Goal: Task Accomplishment & Management: Use online tool/utility

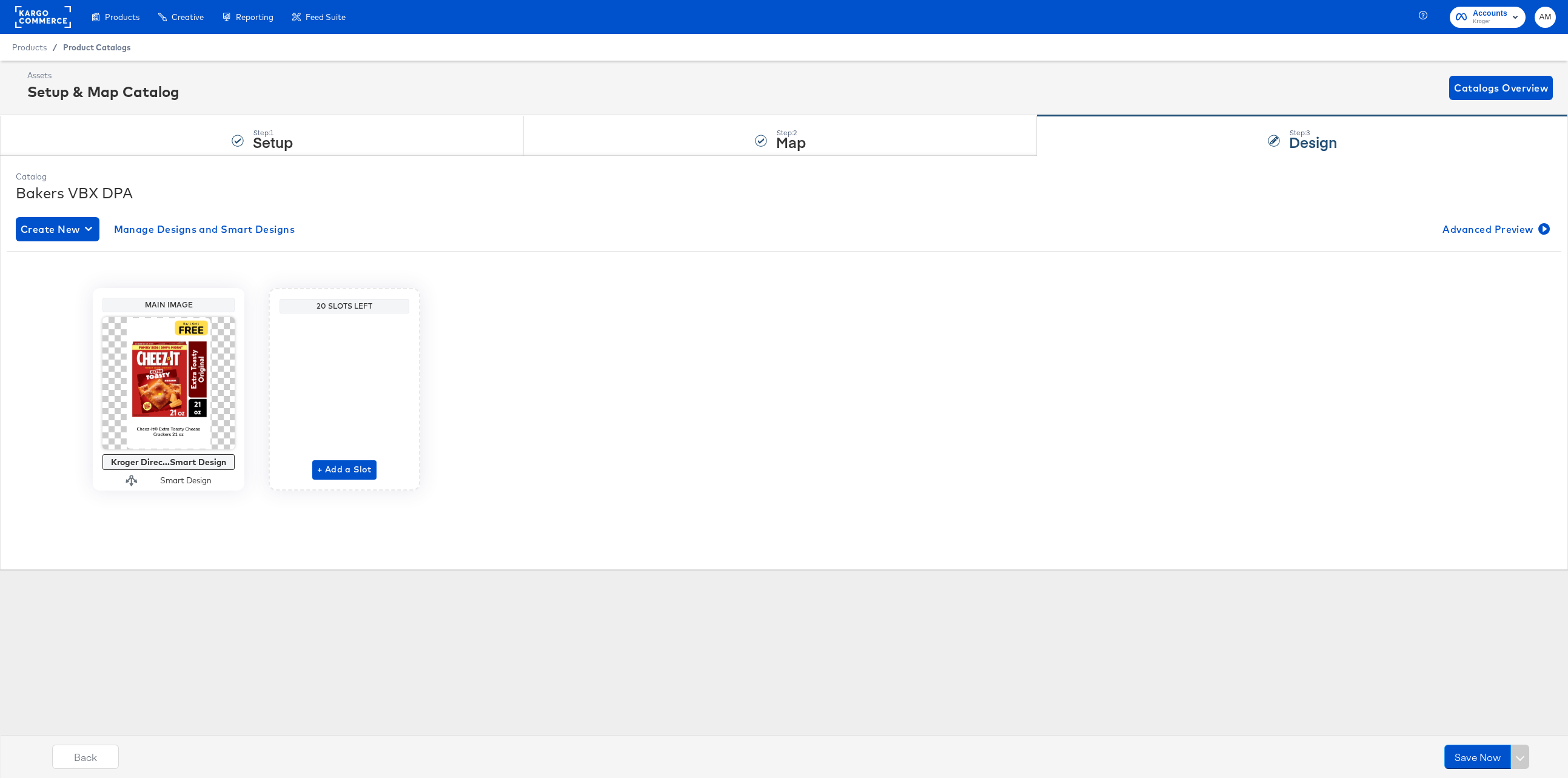
click at [90, 42] on span "Product Catalogs" at bounding box center [97, 47] width 68 height 10
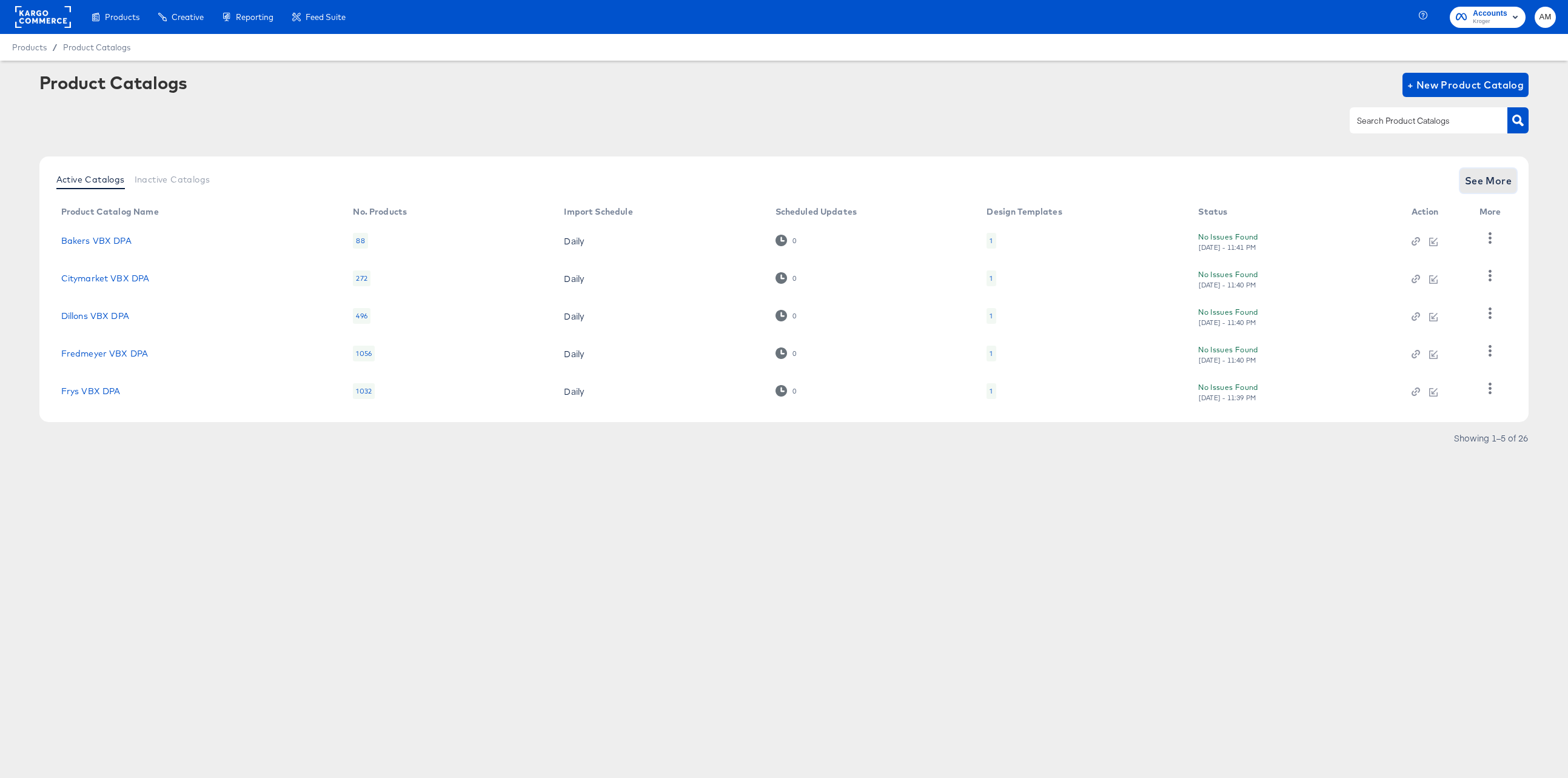
click at [1473, 170] on button "See More" at bounding box center [1488, 181] width 57 height 25
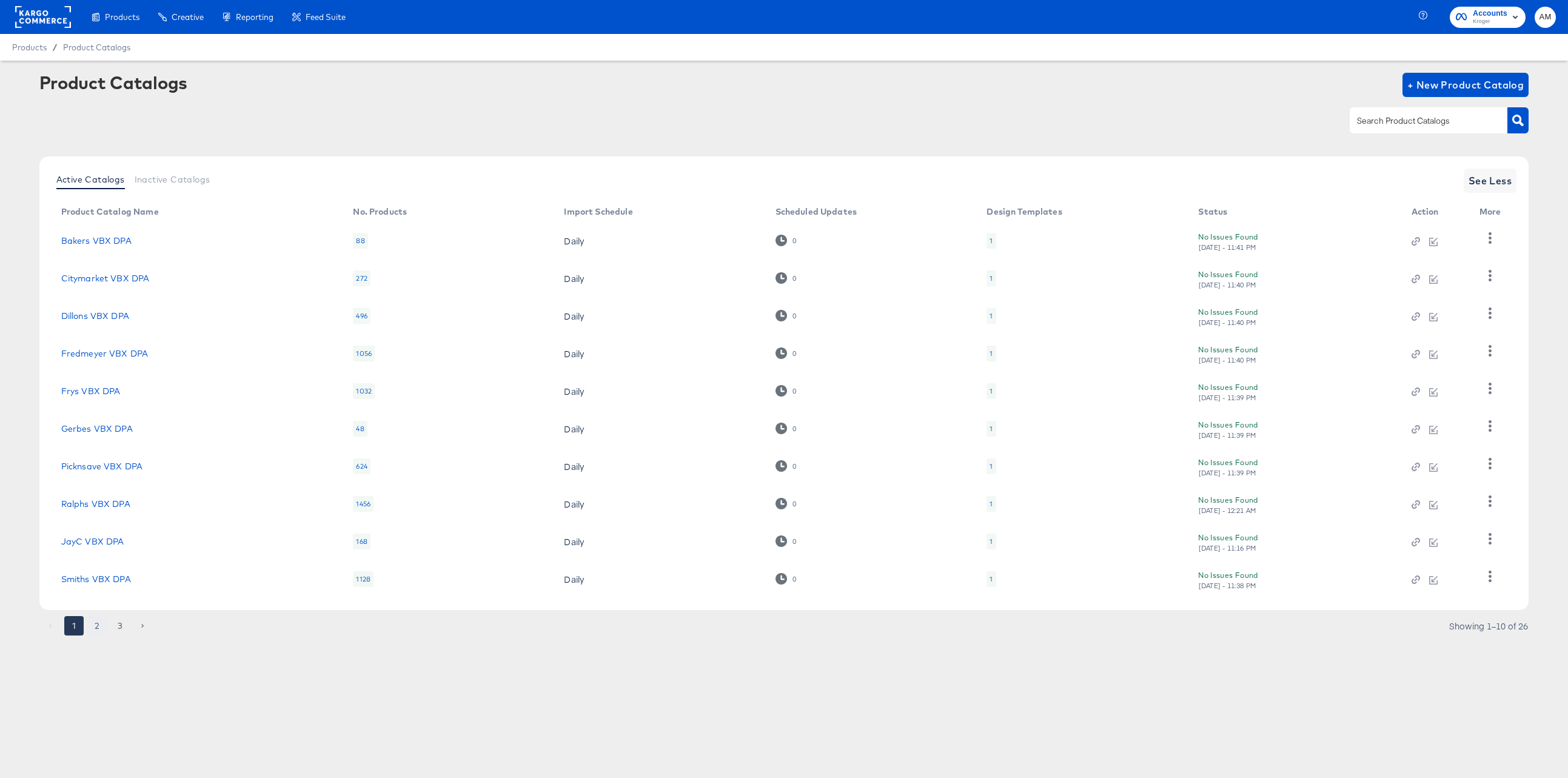
click at [97, 625] on button "2" at bounding box center [97, 625] width 19 height 19
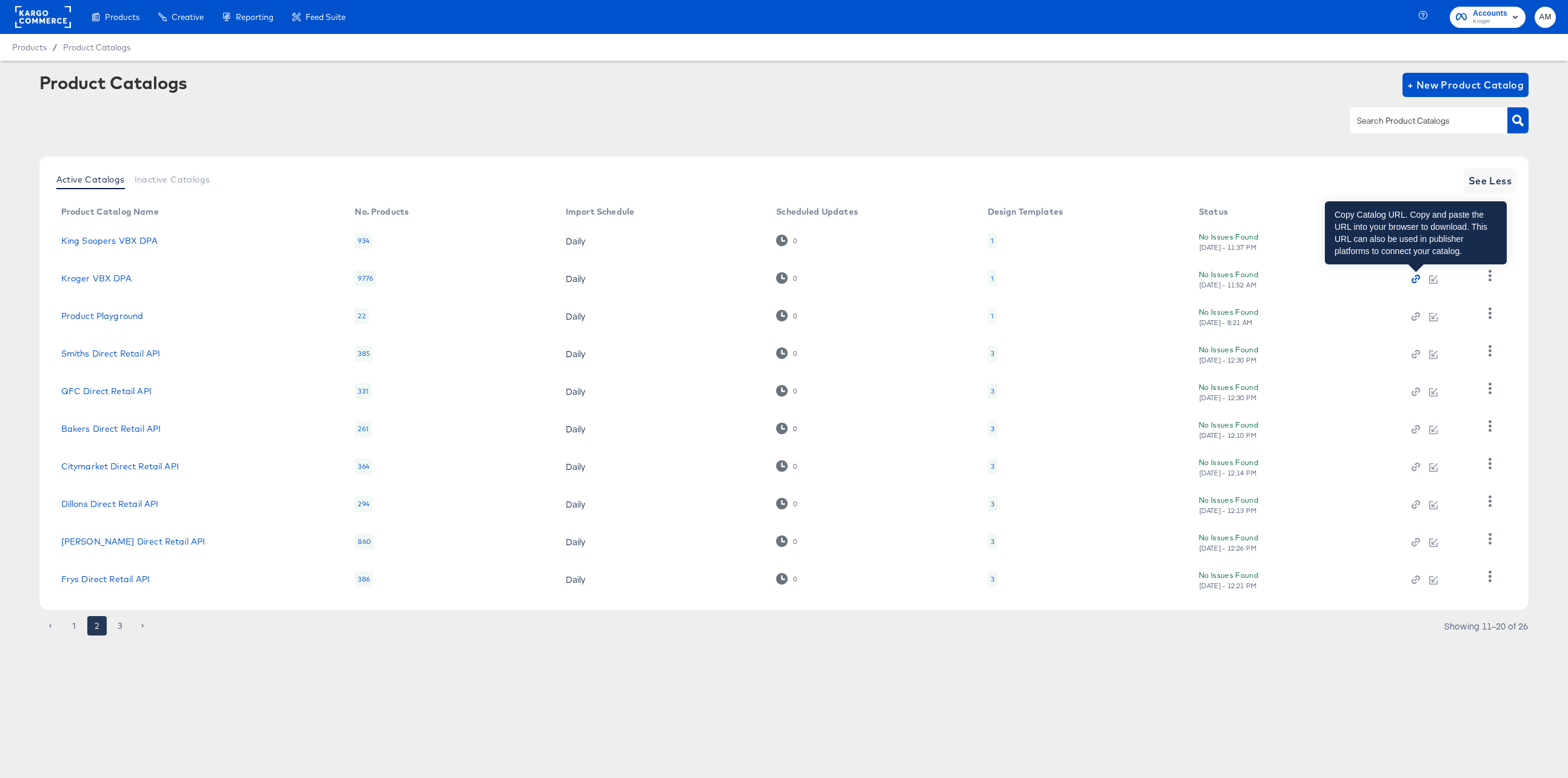
click at [1414, 279] on icon "button" at bounding box center [1415, 279] width 3 height 3
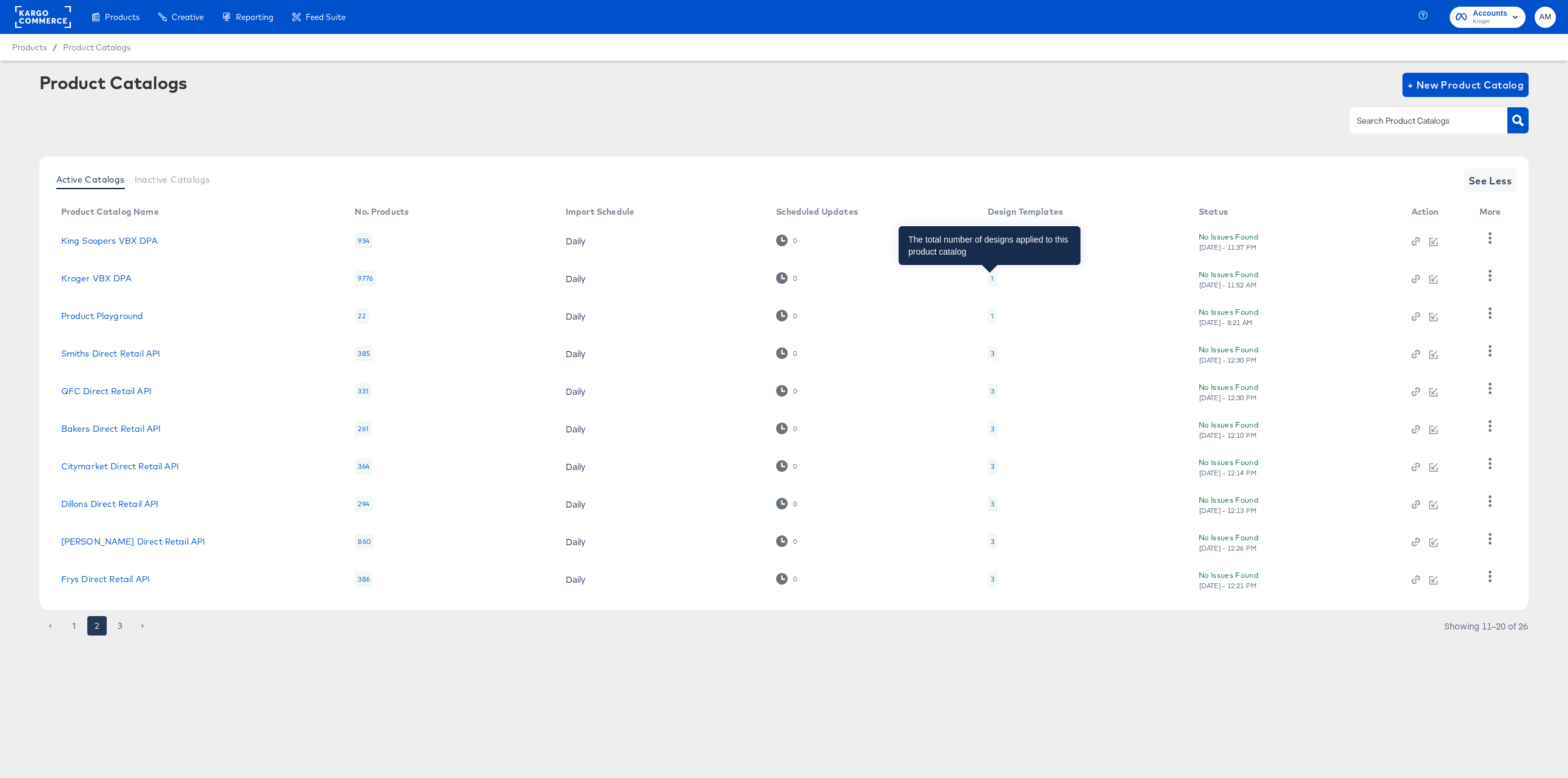
click at [991, 277] on div "1" at bounding box center [992, 278] width 3 height 10
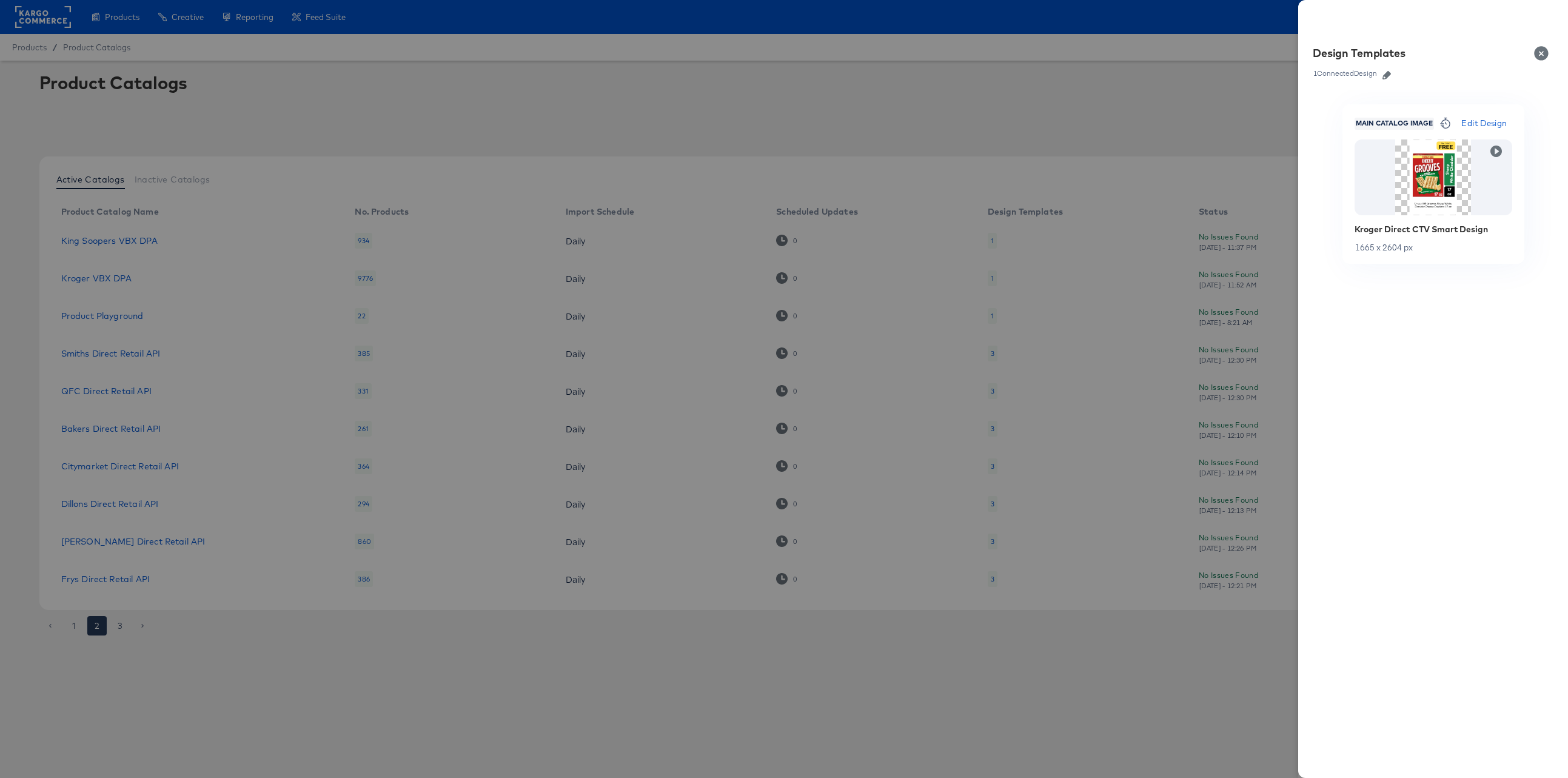
click at [1390, 77] on icon "button" at bounding box center [1386, 75] width 8 height 8
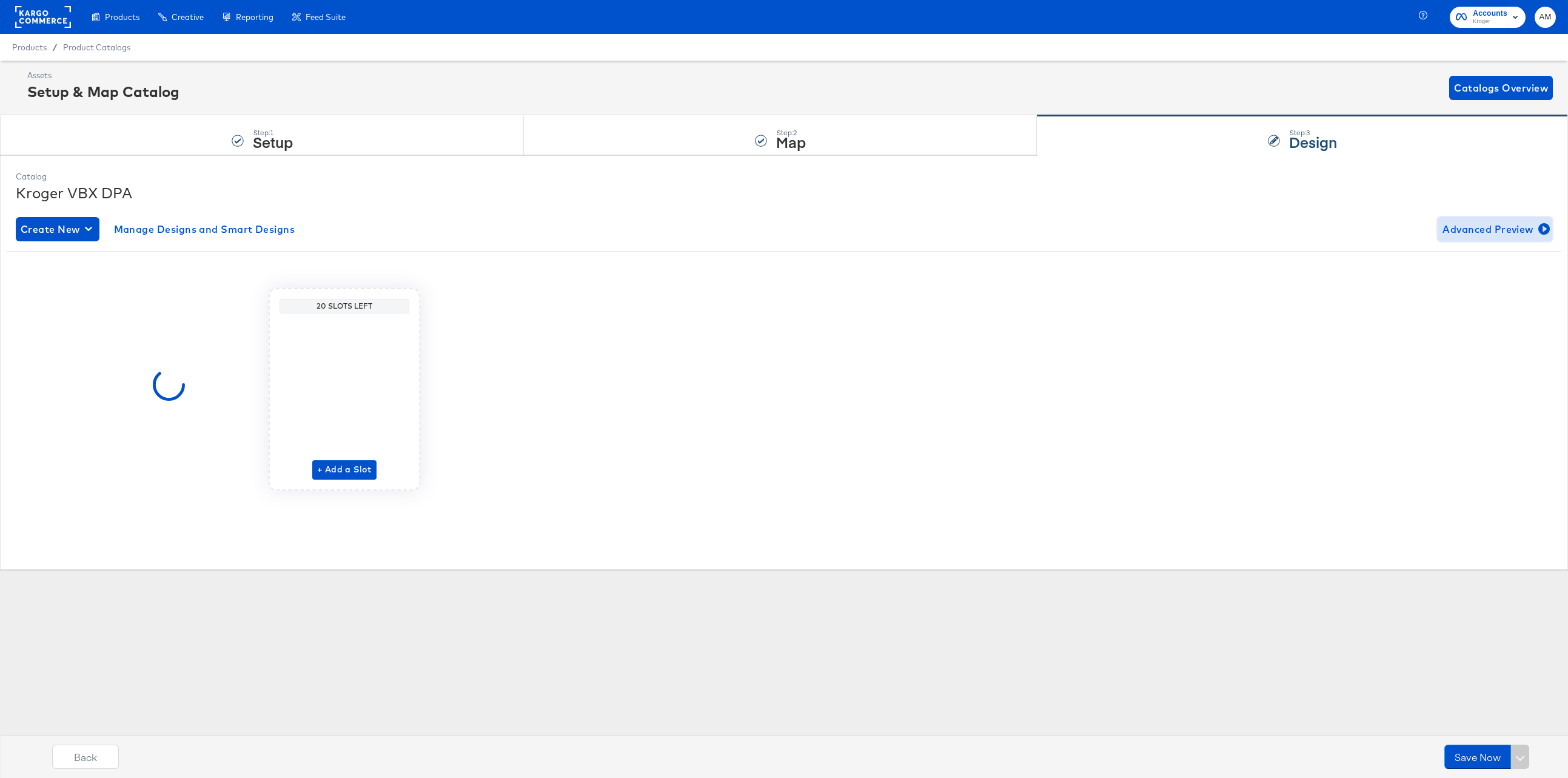
click at [1448, 233] on span "Advanced Preview" at bounding box center [1494, 229] width 105 height 17
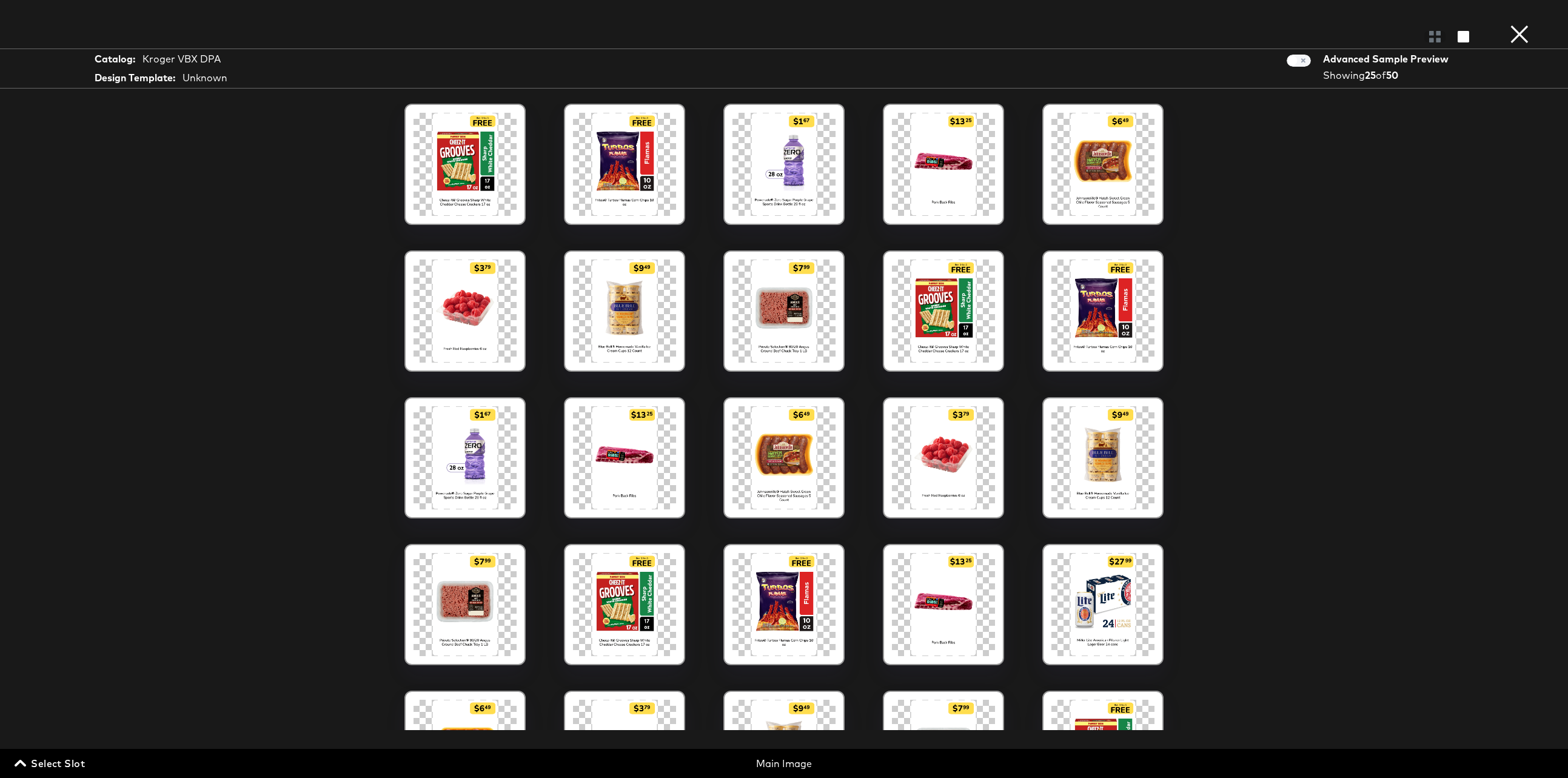
click at [1511, 25] on button "×" at bounding box center [1520, 12] width 25 height 25
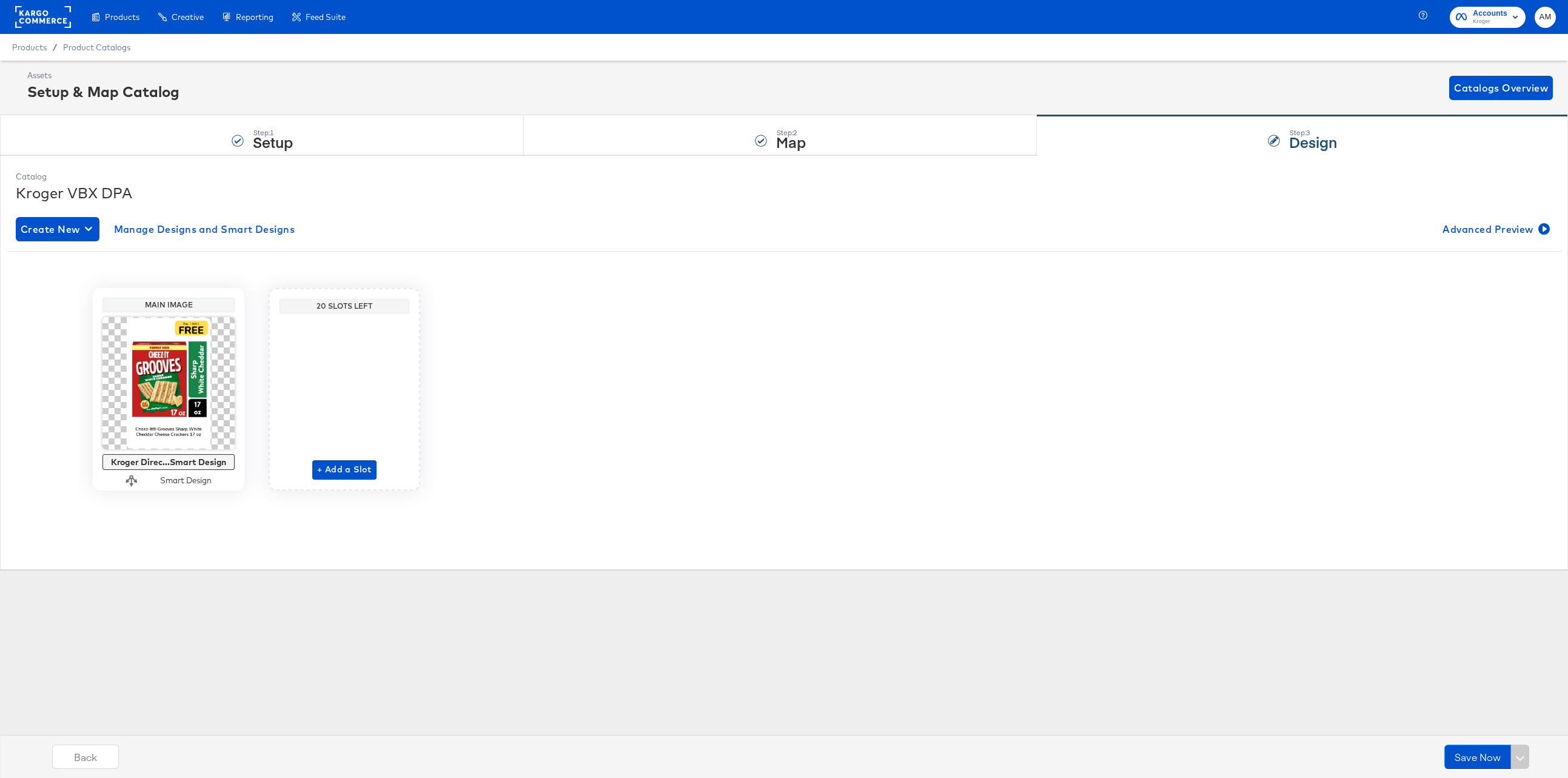
click at [47, 18] on rect at bounding box center [43, 17] width 56 height 21
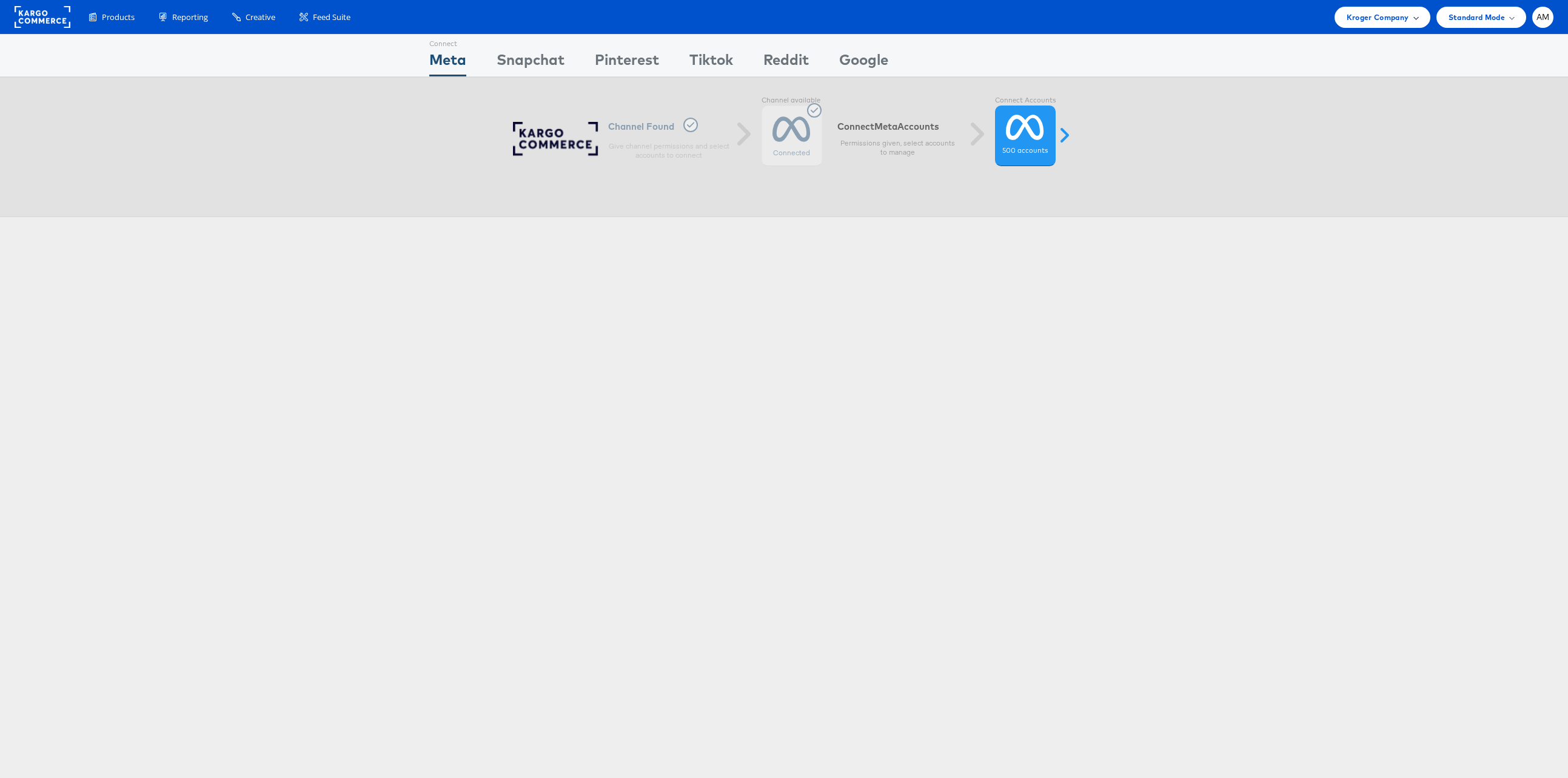
drag, startPoint x: 1391, startPoint y: 21, endPoint x: 1376, endPoint y: 25, distance: 15.5
click at [1391, 21] on span "Kroger Company" at bounding box center [1377, 17] width 62 height 13
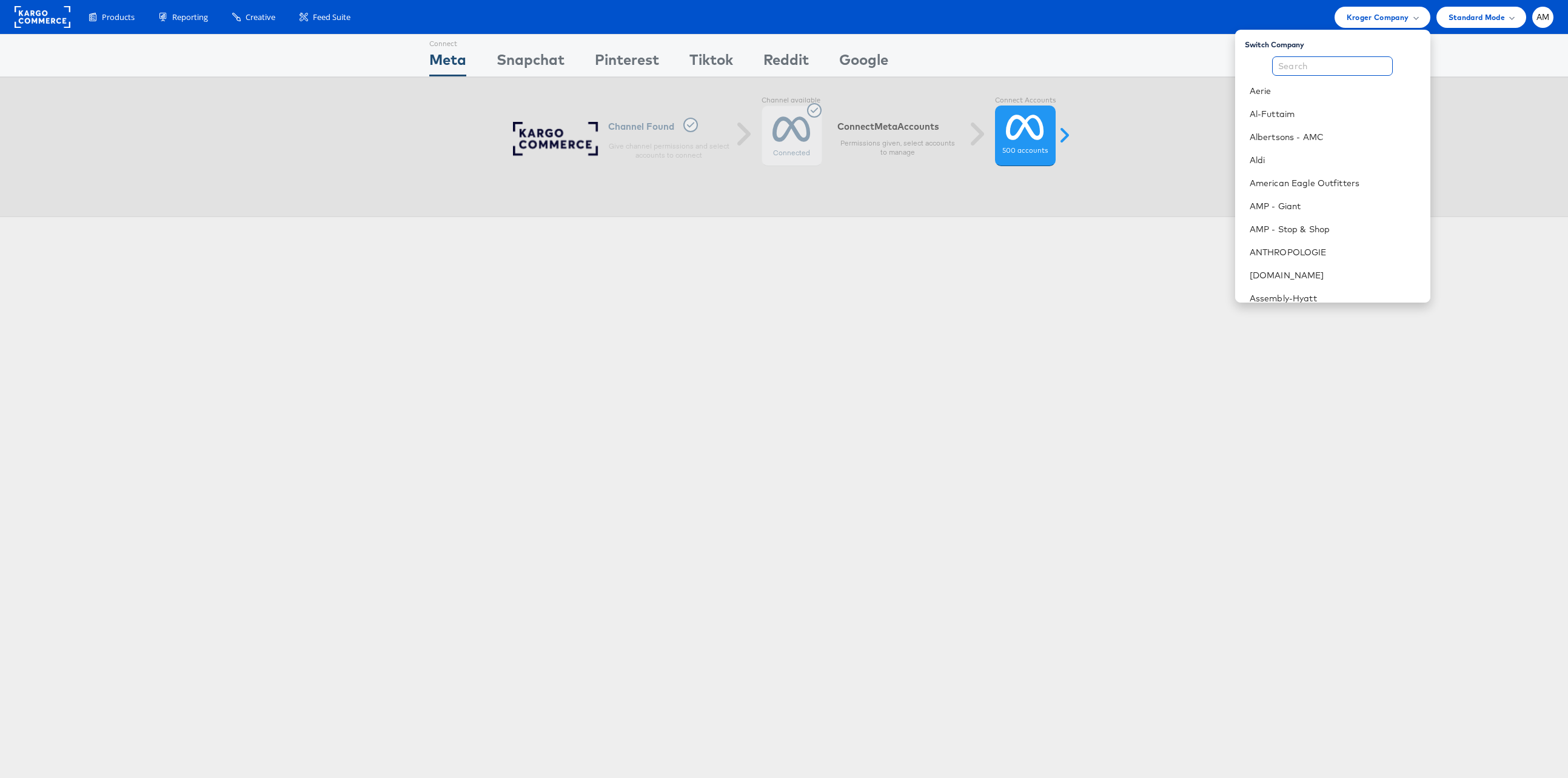
click at [1327, 70] on input "text" at bounding box center [1332, 66] width 120 height 19
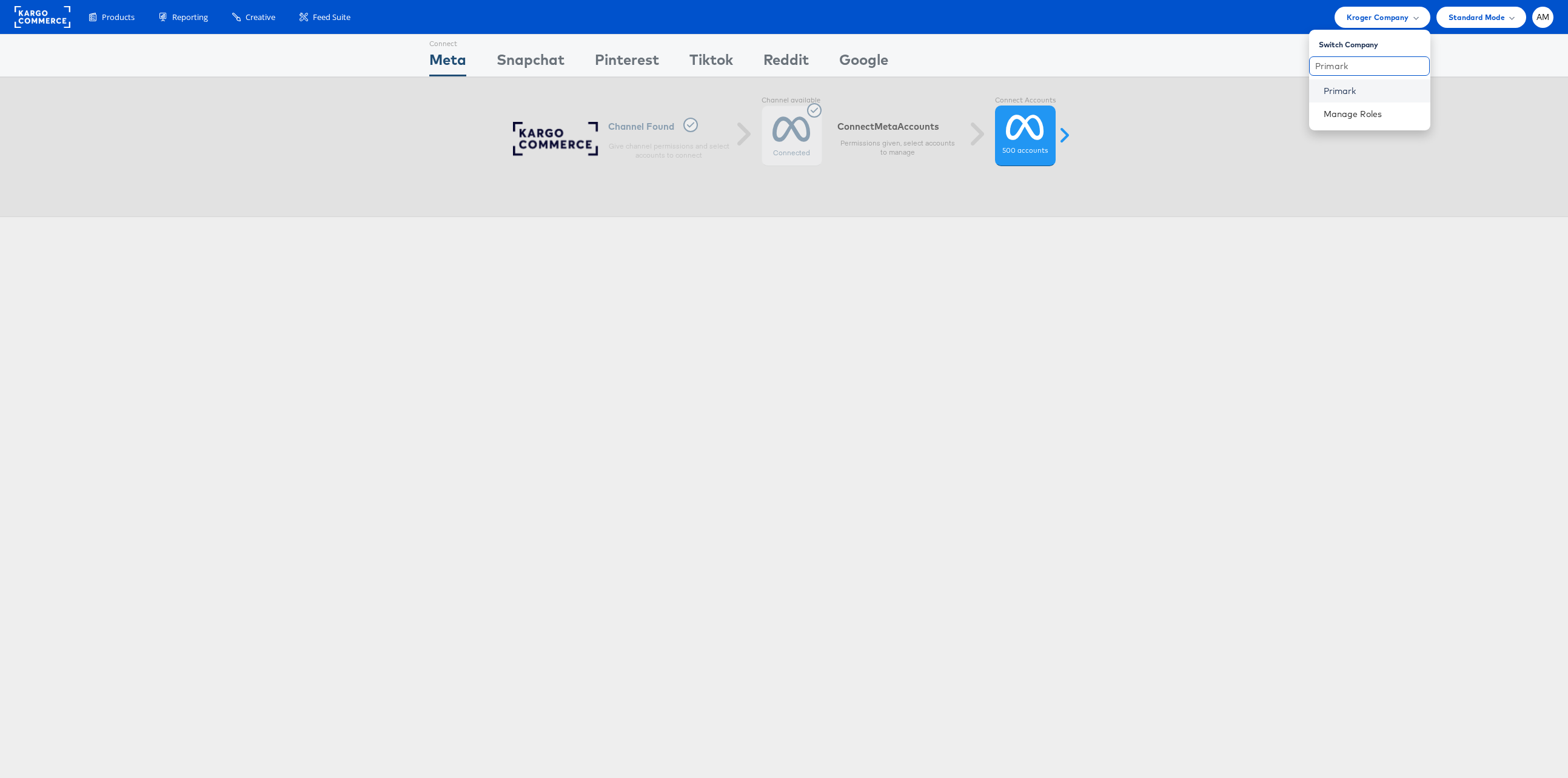
type input "Primark"
click at [1337, 85] on link "Primark" at bounding box center [1372, 91] width 97 height 12
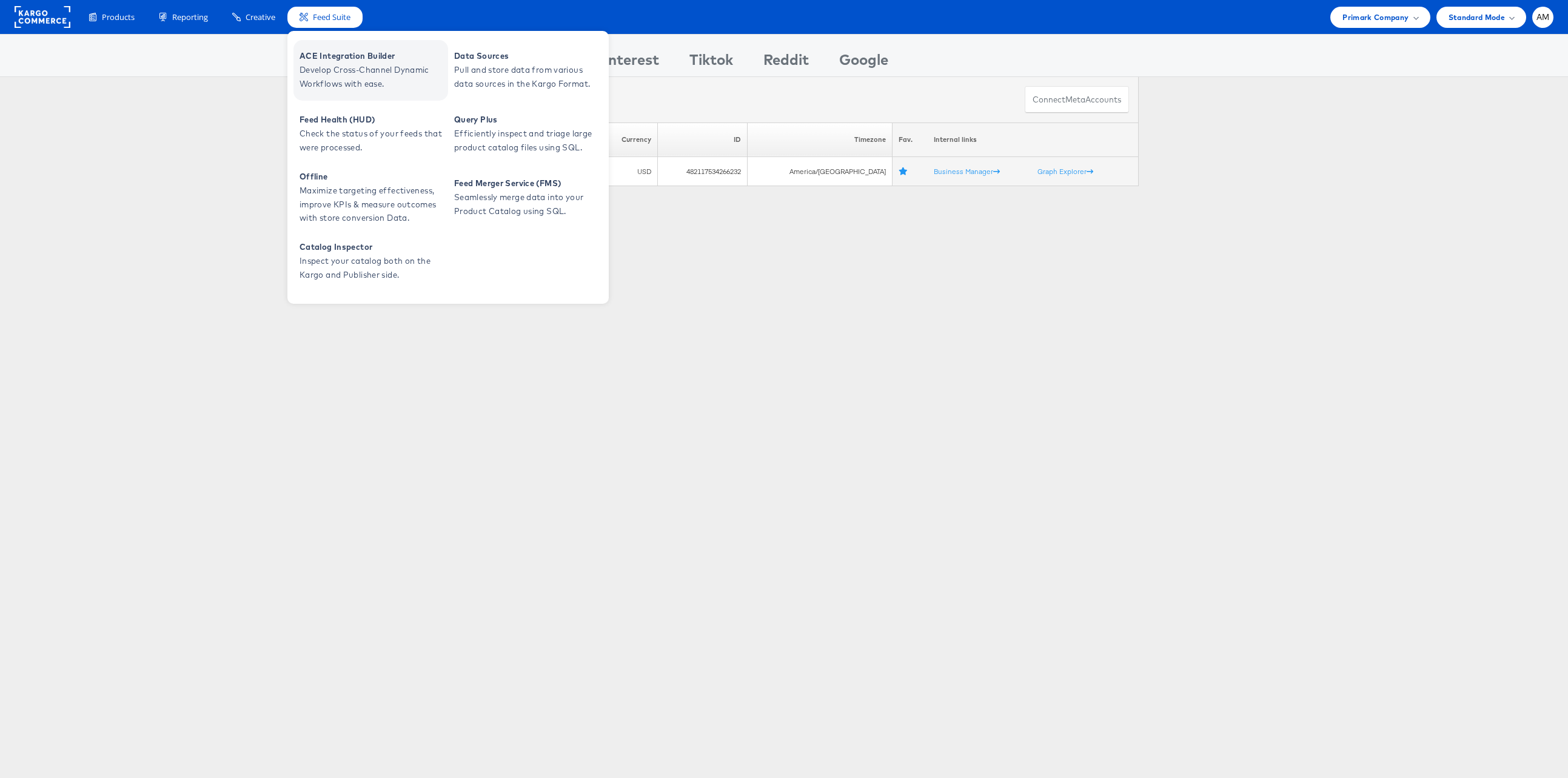
click at [324, 60] on span "ACE Integration Builder" at bounding box center [372, 56] width 146 height 14
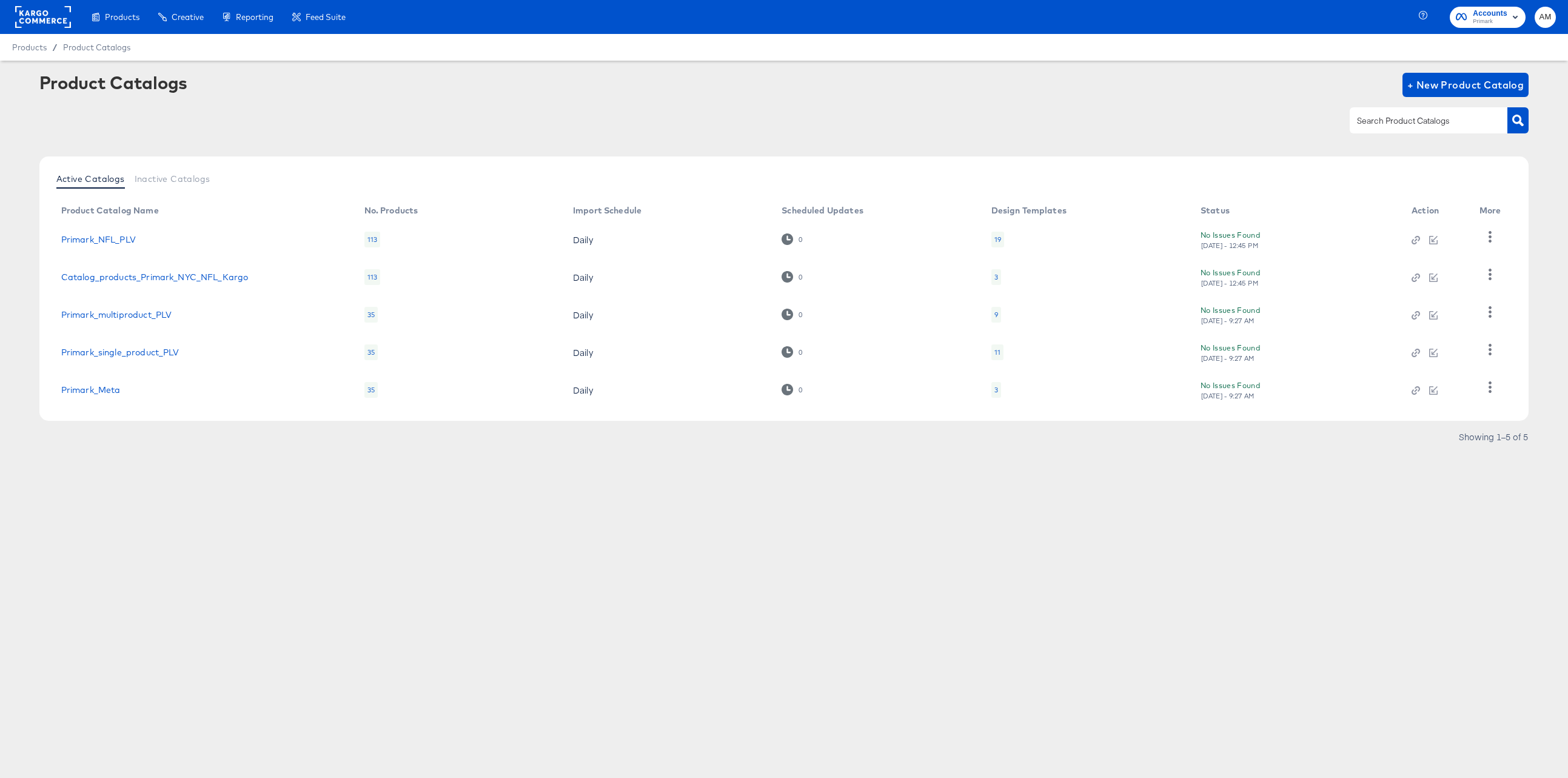
click at [185, 281] on td "Catalog_products_Primark_NYC_NFL_Kargo" at bounding box center [203, 277] width 303 height 38
click at [185, 278] on link "Catalog_products_Primark_NYC_NFL_Kargo" at bounding box center [155, 277] width 187 height 10
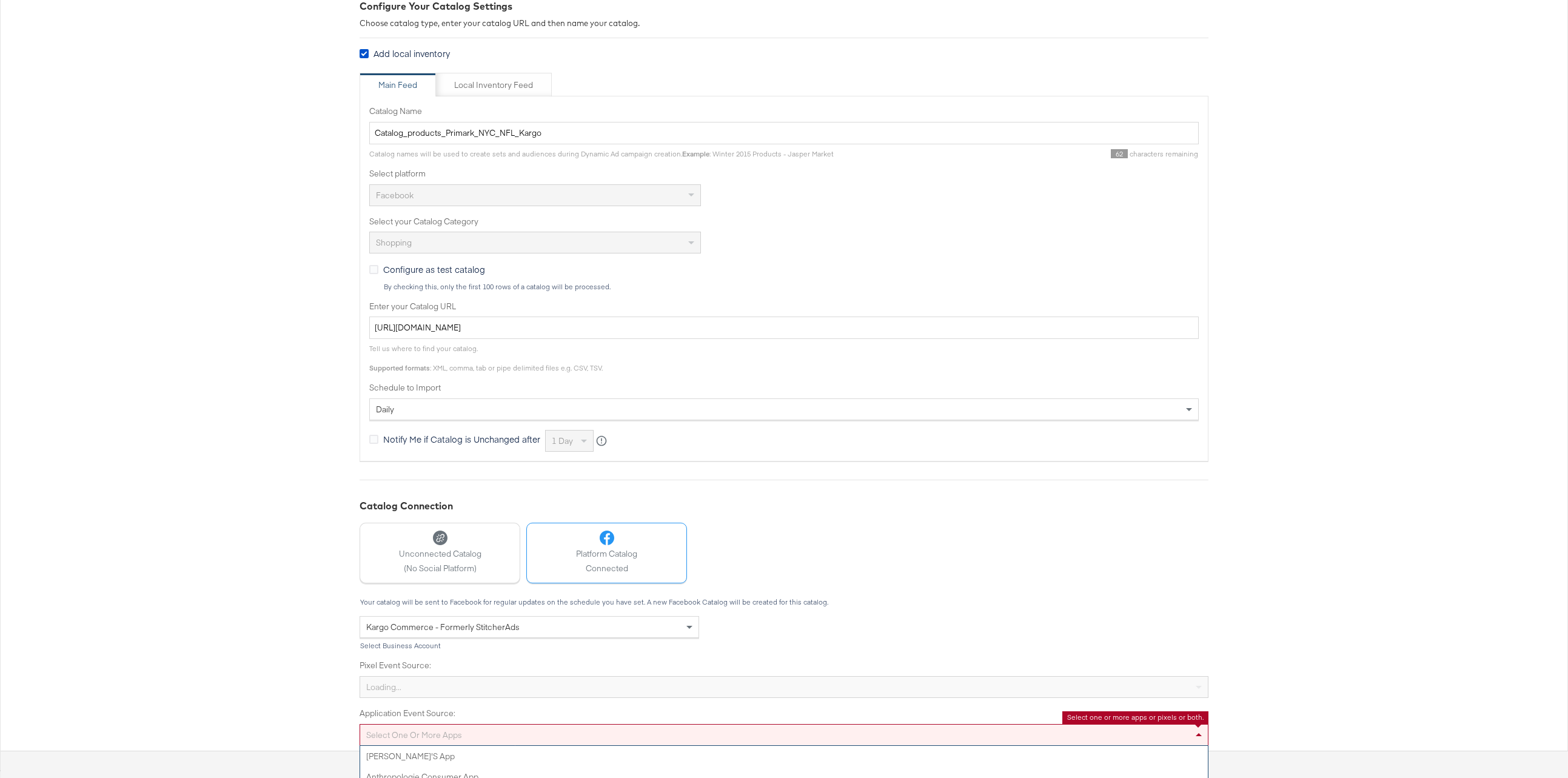
scroll to position [268, 0]
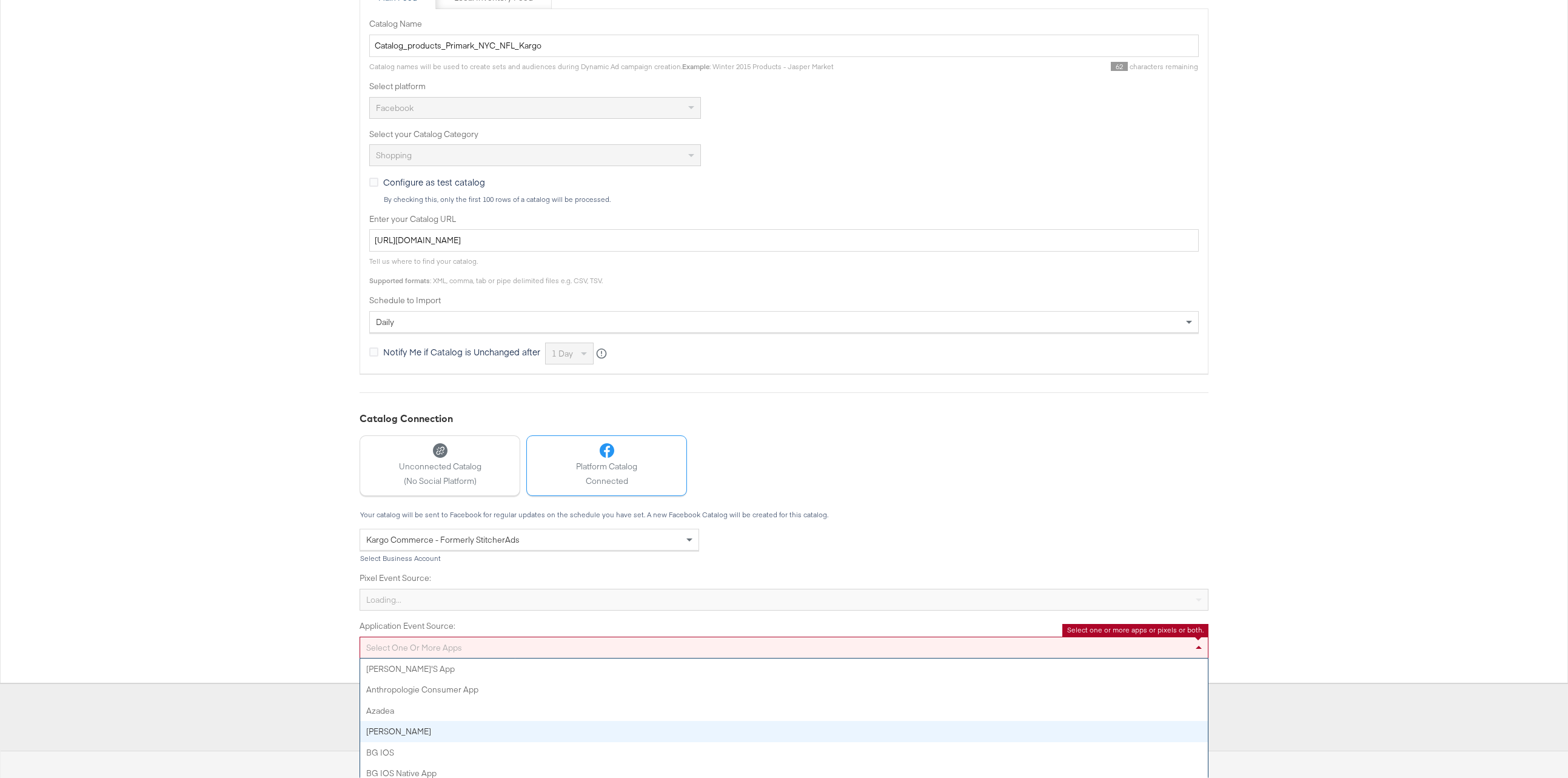
click at [746, 658] on div "Select one or more apps Adam's App Anthropologie Consumer App Azadea Belk BG iO…" at bounding box center [783, 648] width 848 height 21
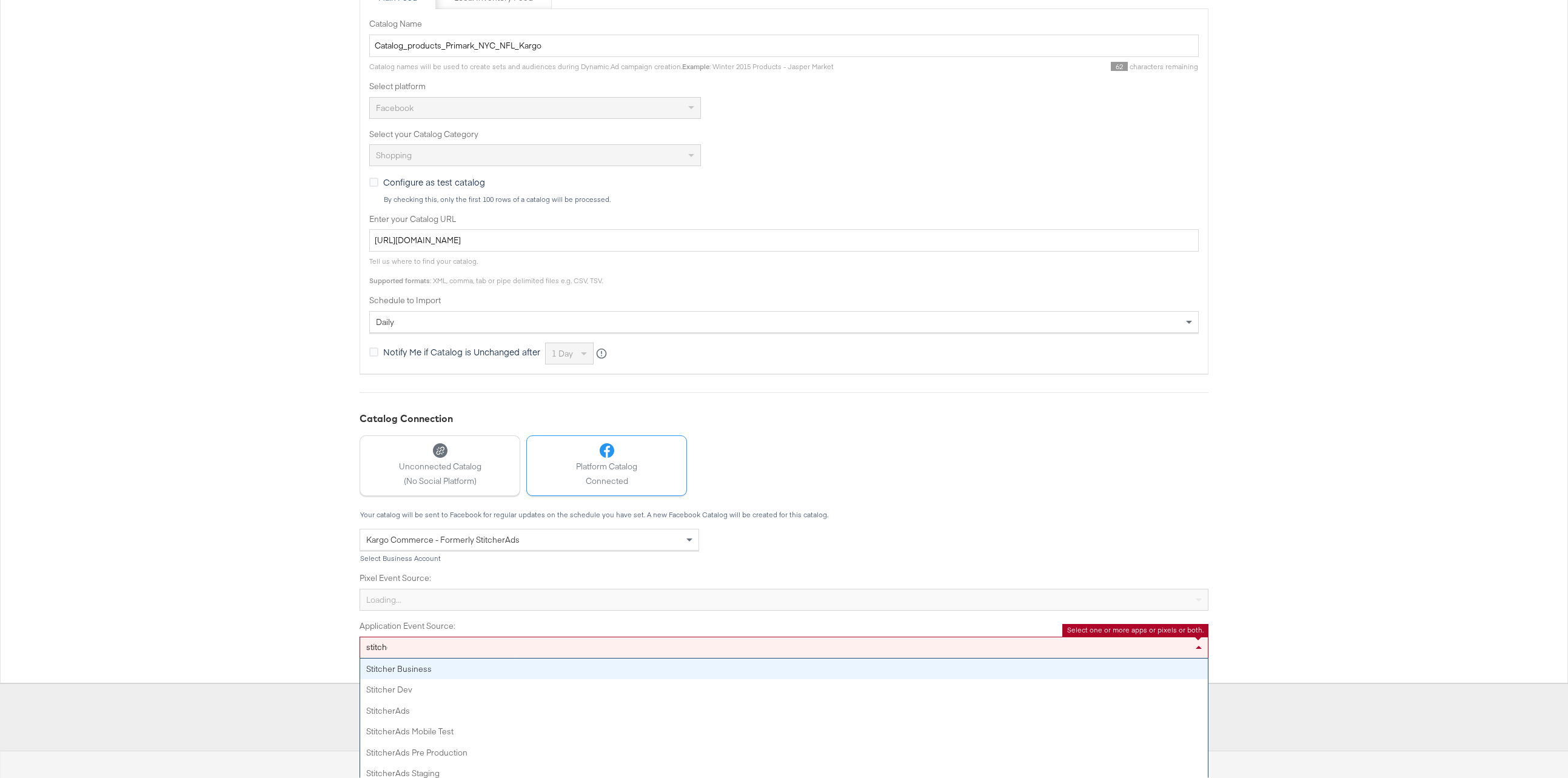
type input "stitcher"
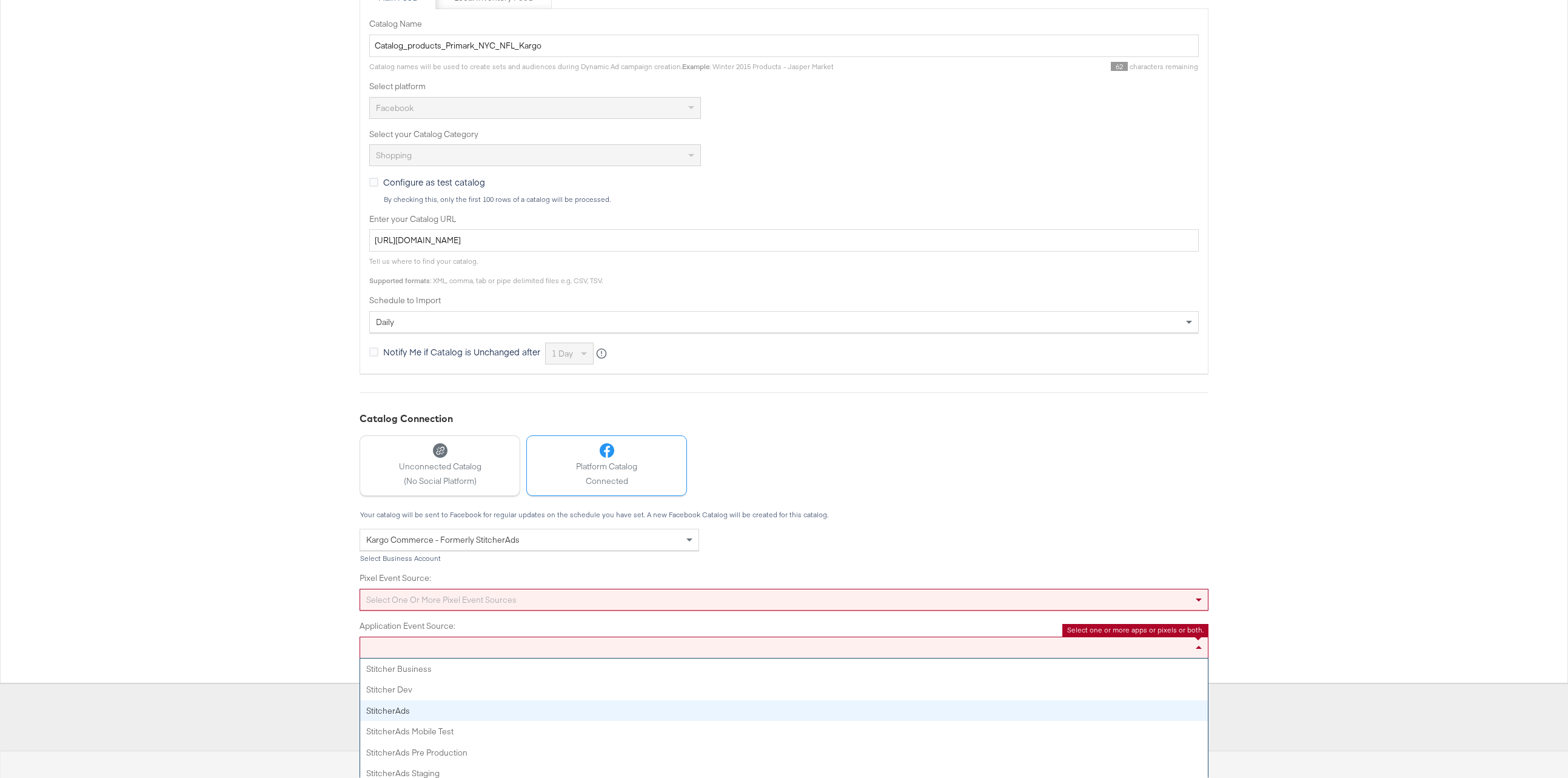
scroll to position [181, 0]
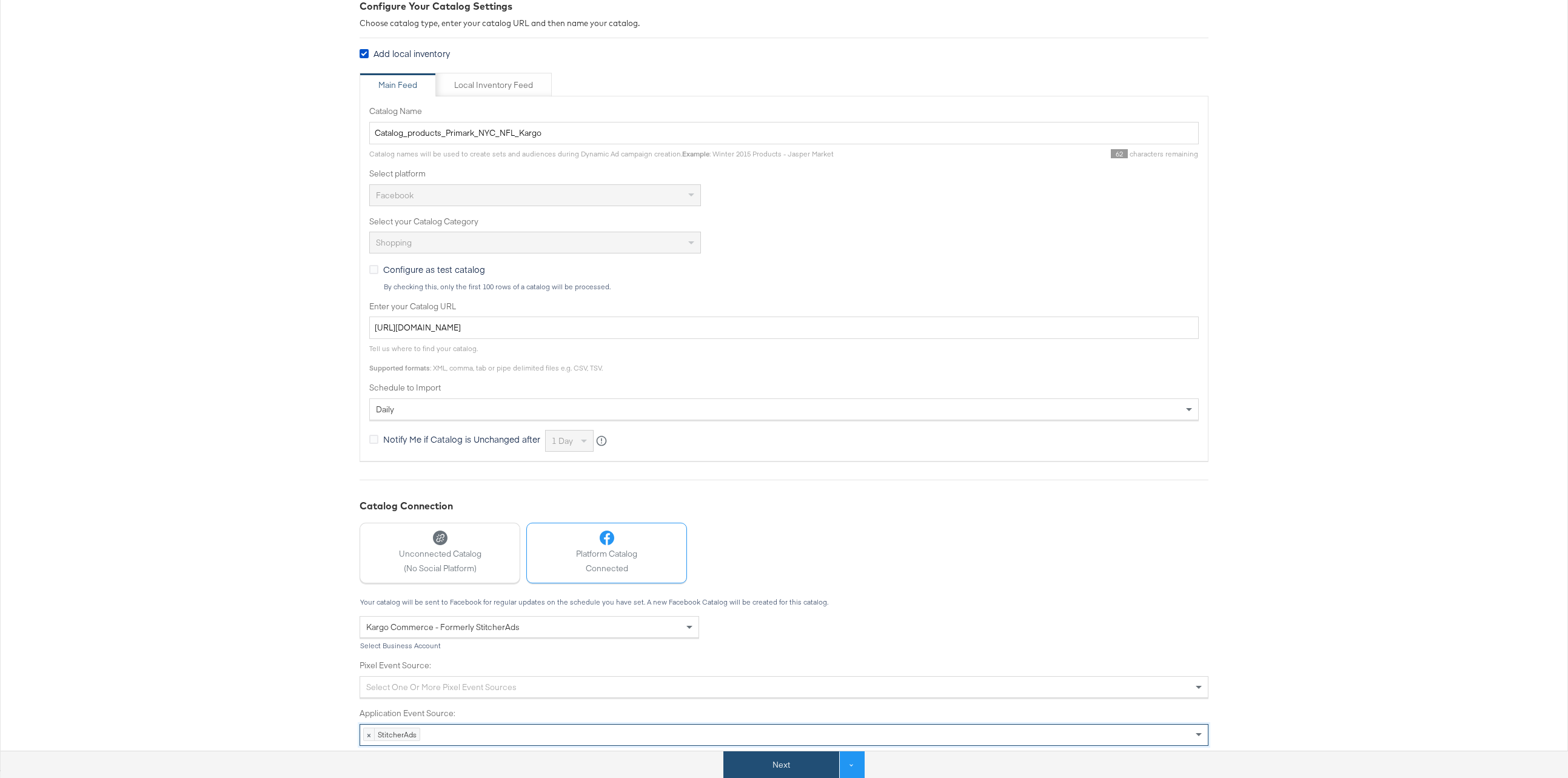
click at [802, 766] on button "Next" at bounding box center [781, 765] width 116 height 28
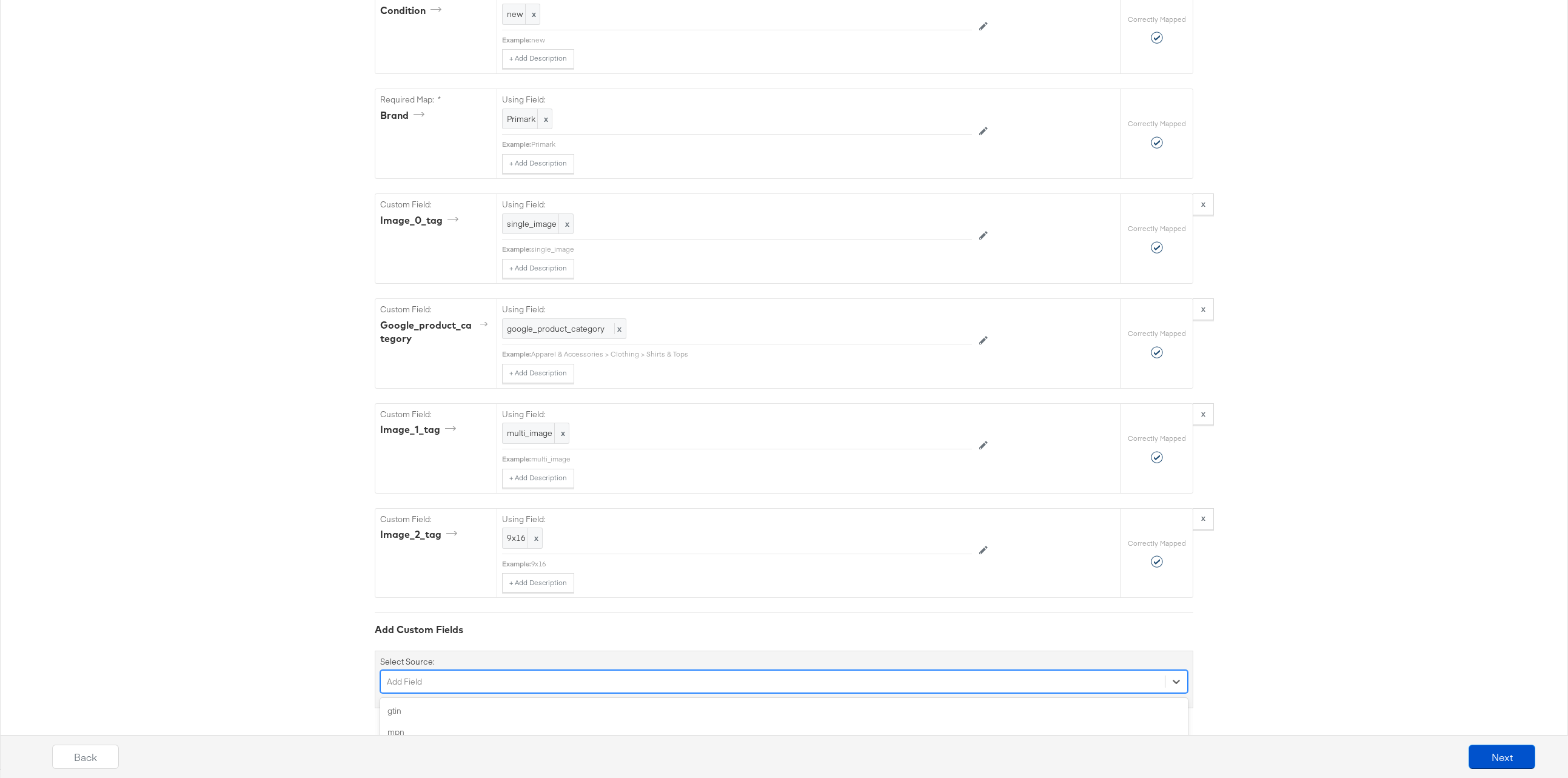
scroll to position [1156, 0]
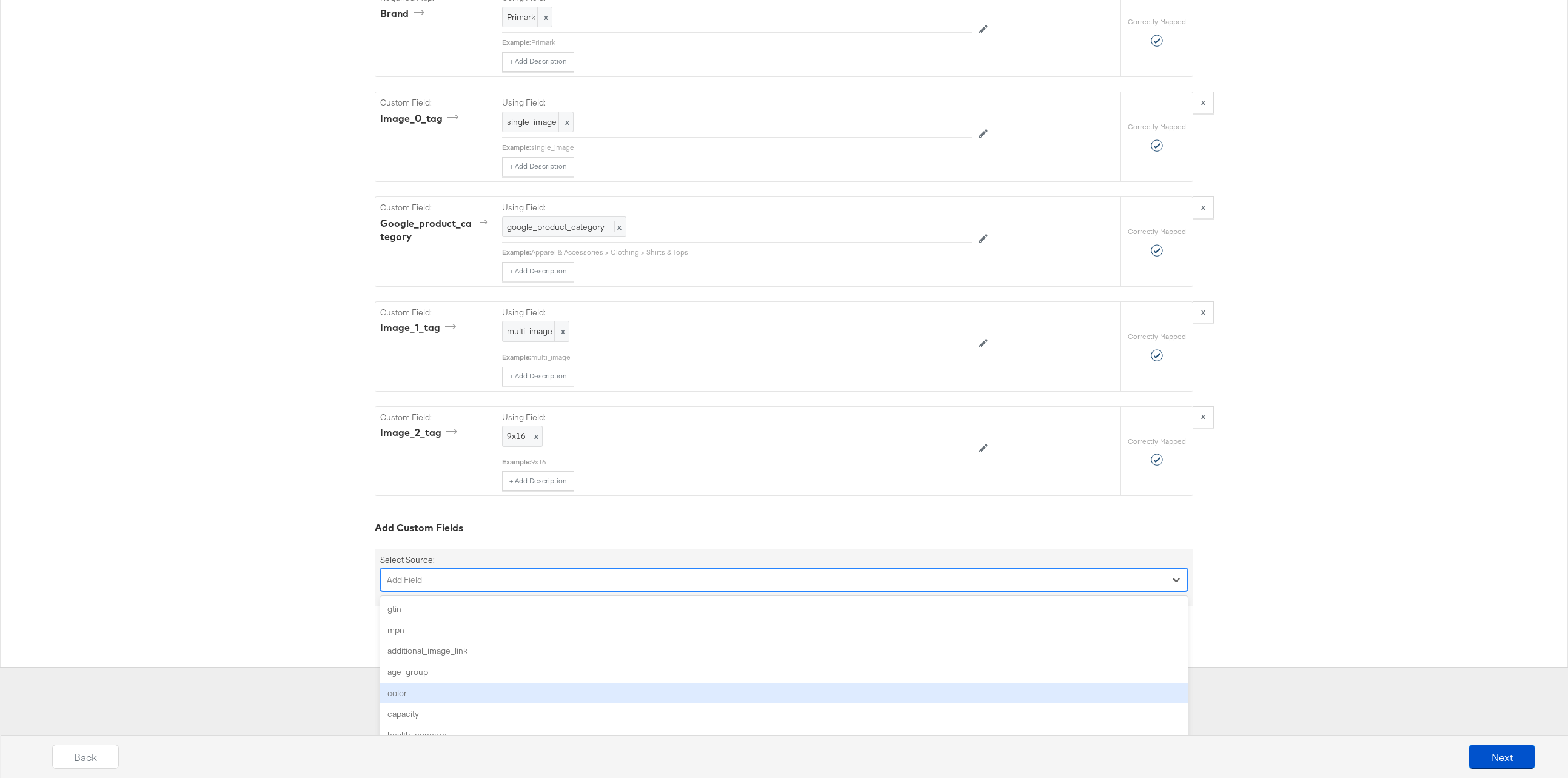
click at [458, 591] on div "option color focused, 5 of 168. 168 results available. Use Up and Down to choos…" at bounding box center [784, 579] width 808 height 23
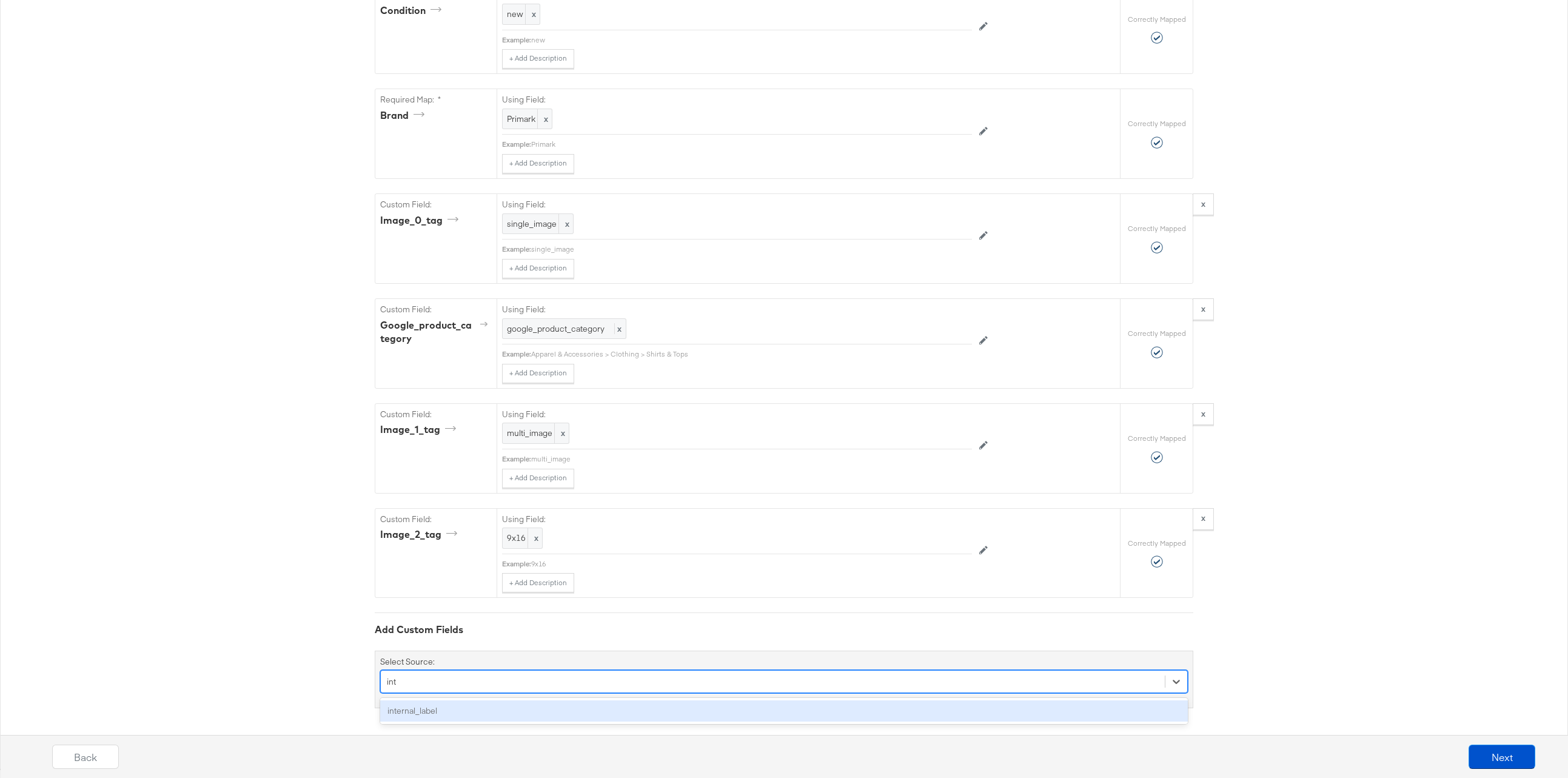
scroll to position [1054, 0]
type input "internal"
click at [471, 707] on div "internal_label" at bounding box center [784, 711] width 808 height 21
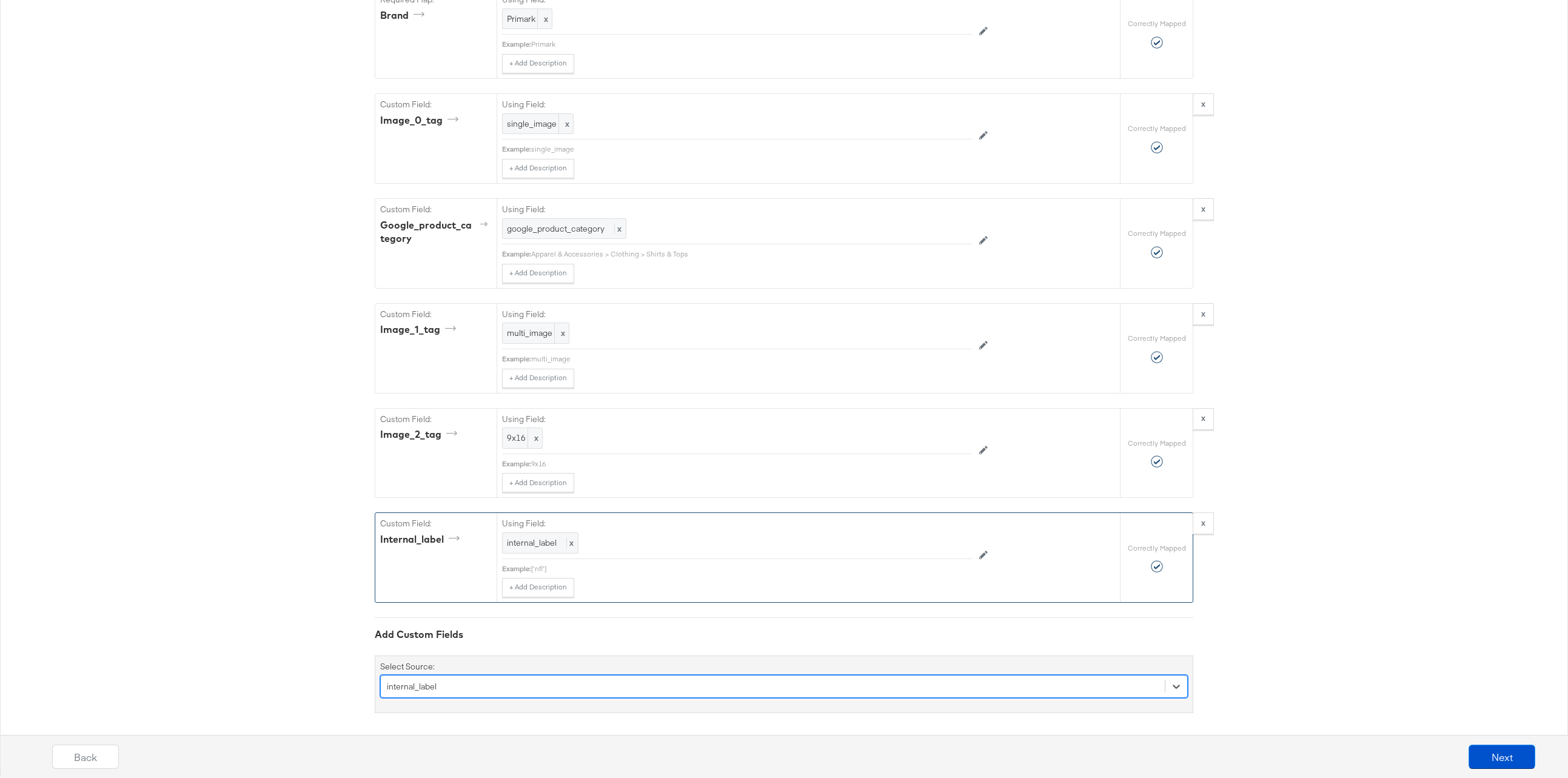
scroll to position [1154, 0]
click at [1506, 758] on button "Next" at bounding box center [1501, 757] width 67 height 25
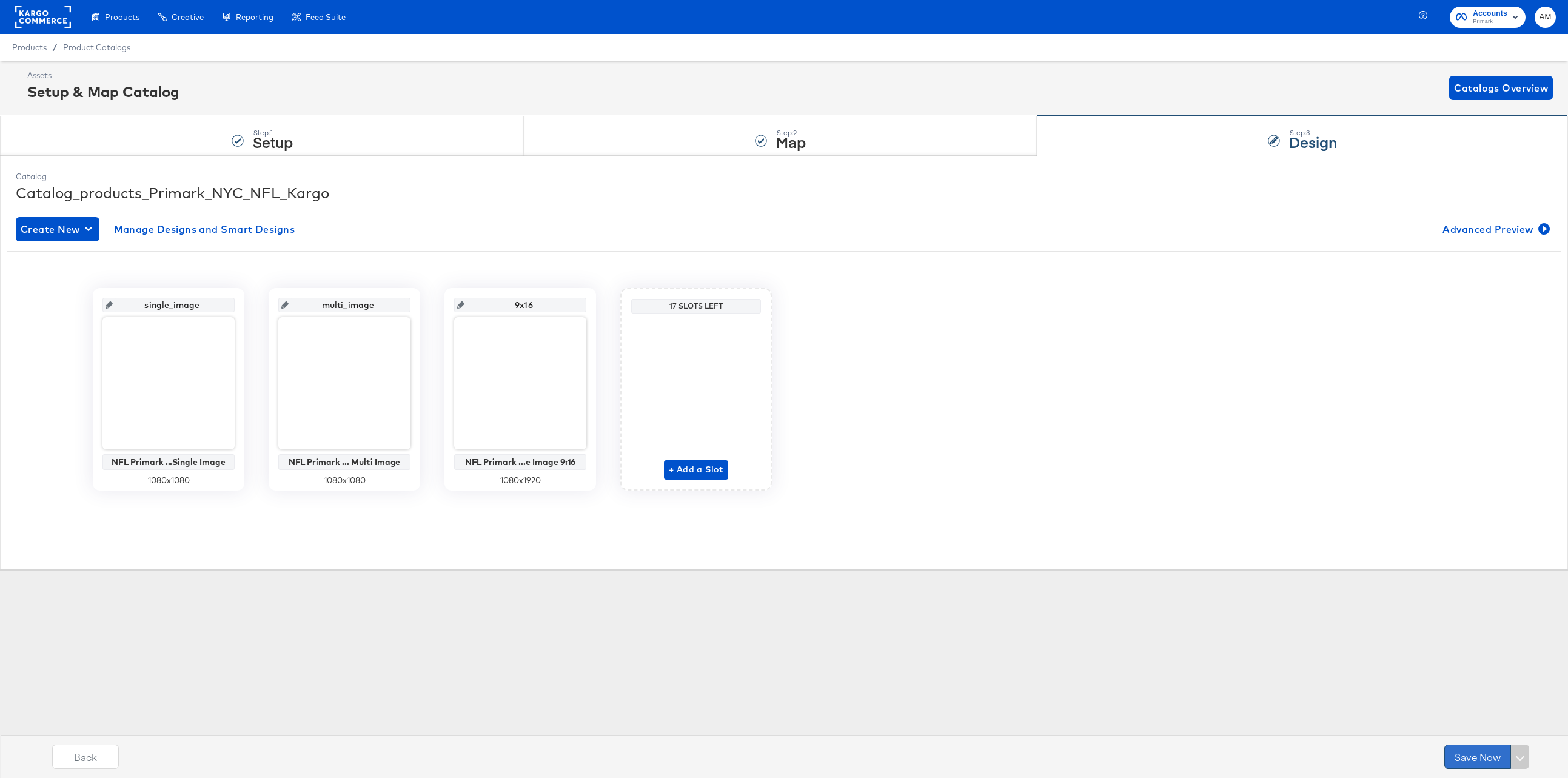
click at [1461, 756] on button "Save Now" at bounding box center [1477, 757] width 67 height 25
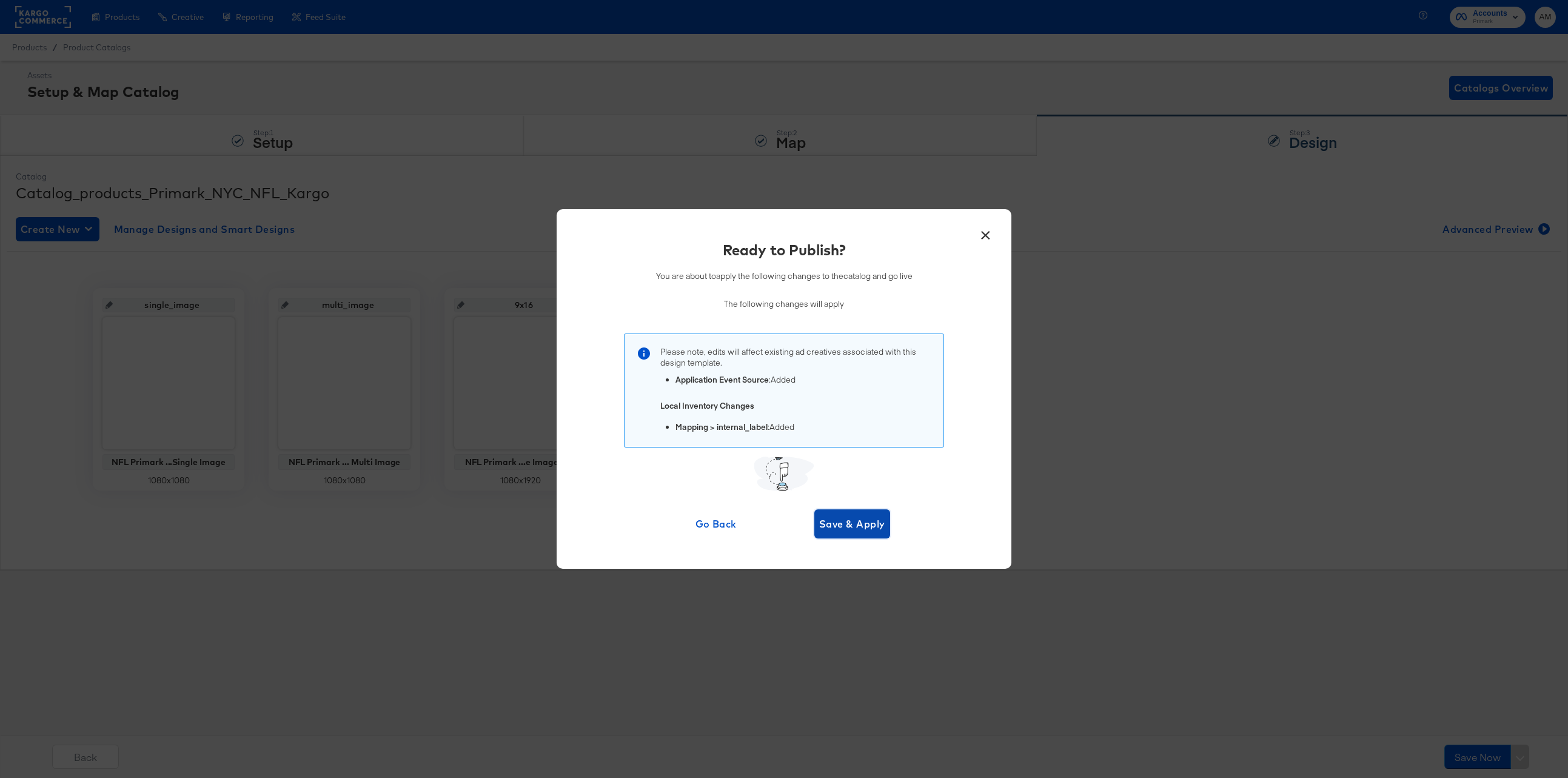
click at [835, 515] on span "Save & Apply" at bounding box center [852, 524] width 66 height 17
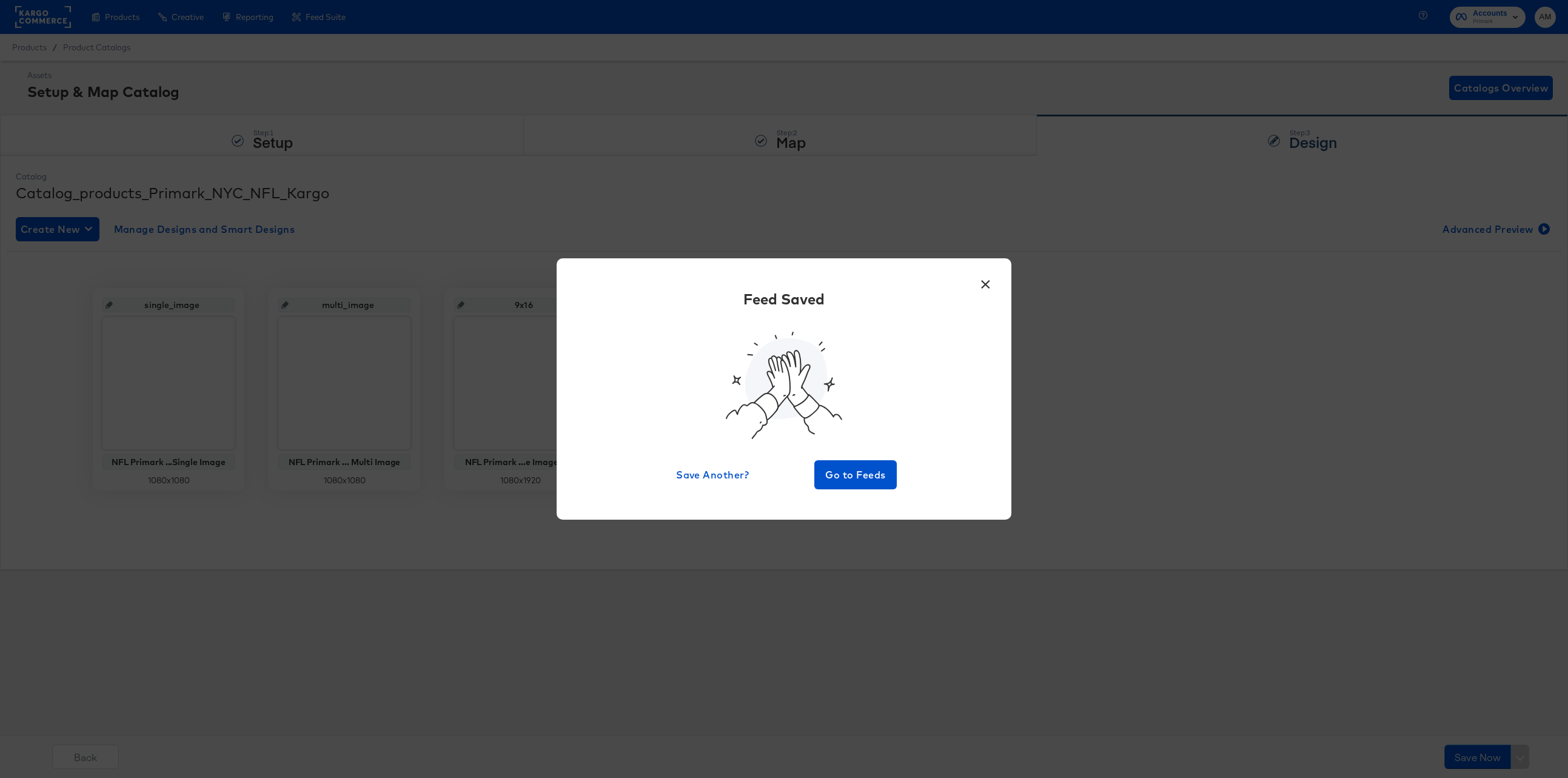
click at [851, 458] on div "Feed Saved Save Another? Go to Feeds" at bounding box center [784, 389] width 418 height 200
click at [851, 473] on span "Go to Feeds" at bounding box center [855, 474] width 73 height 17
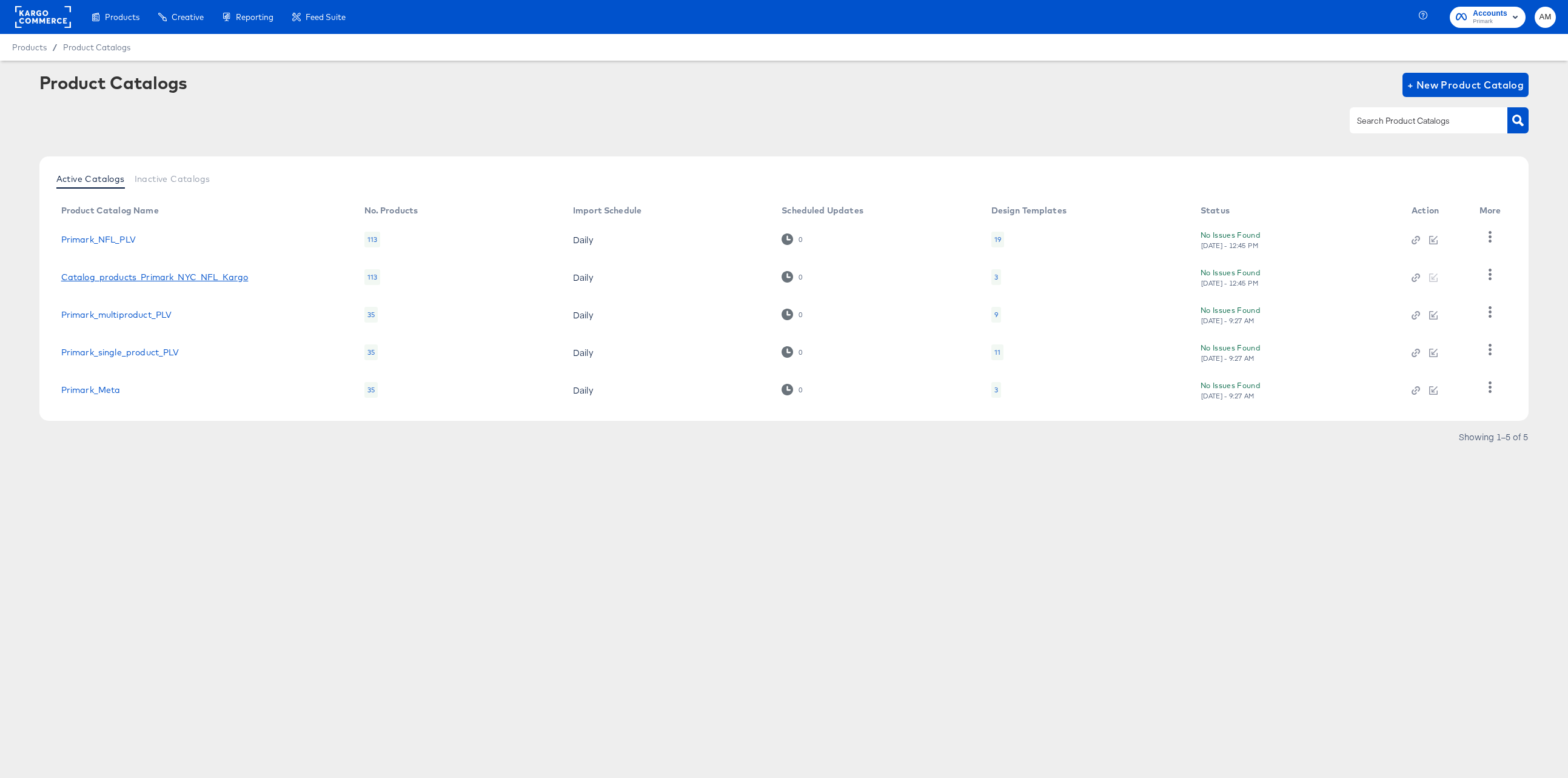
click at [193, 275] on link "Catalog_products_Primark_NYC_NFL_Kargo" at bounding box center [155, 277] width 187 height 10
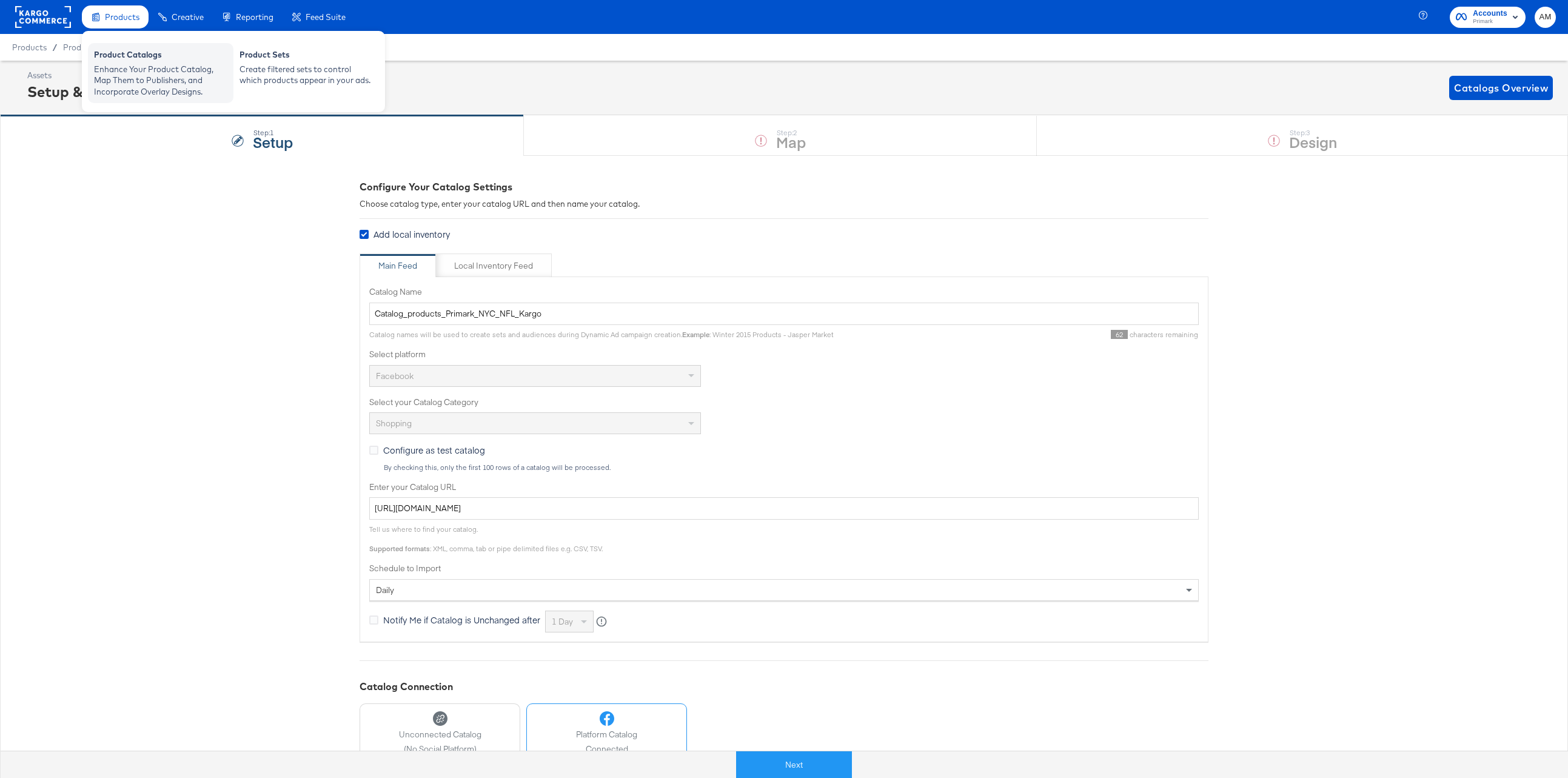
click at [103, 64] on div "Enhance Your Product Catalog, Map Them to Publishers, and Incorporate Overlay D…" at bounding box center [161, 80] width 133 height 34
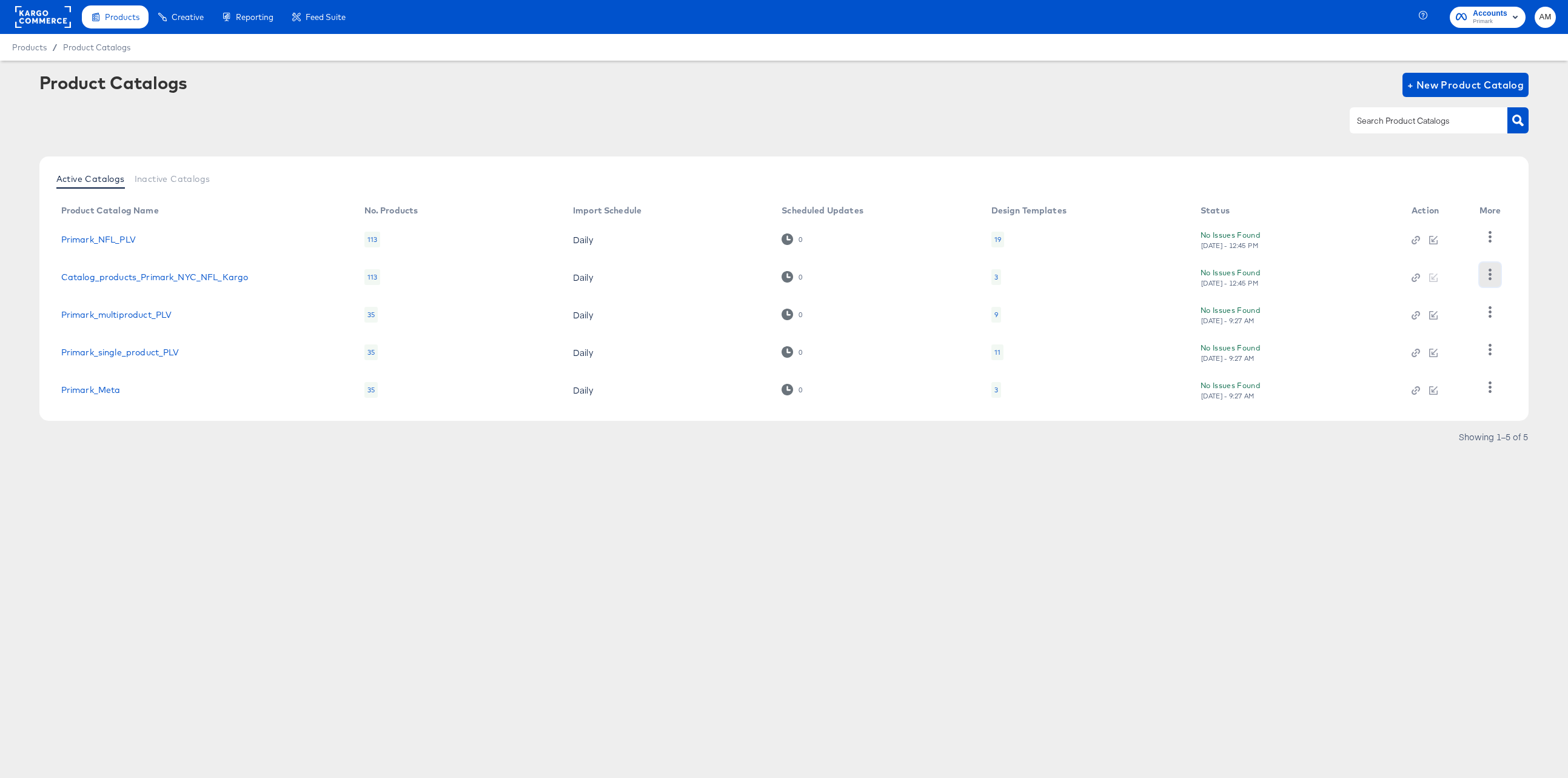
click at [1489, 272] on icon "button" at bounding box center [1489, 274] width 11 height 11
click at [1435, 291] on div "Business Manager" at bounding box center [1440, 294] width 121 height 19
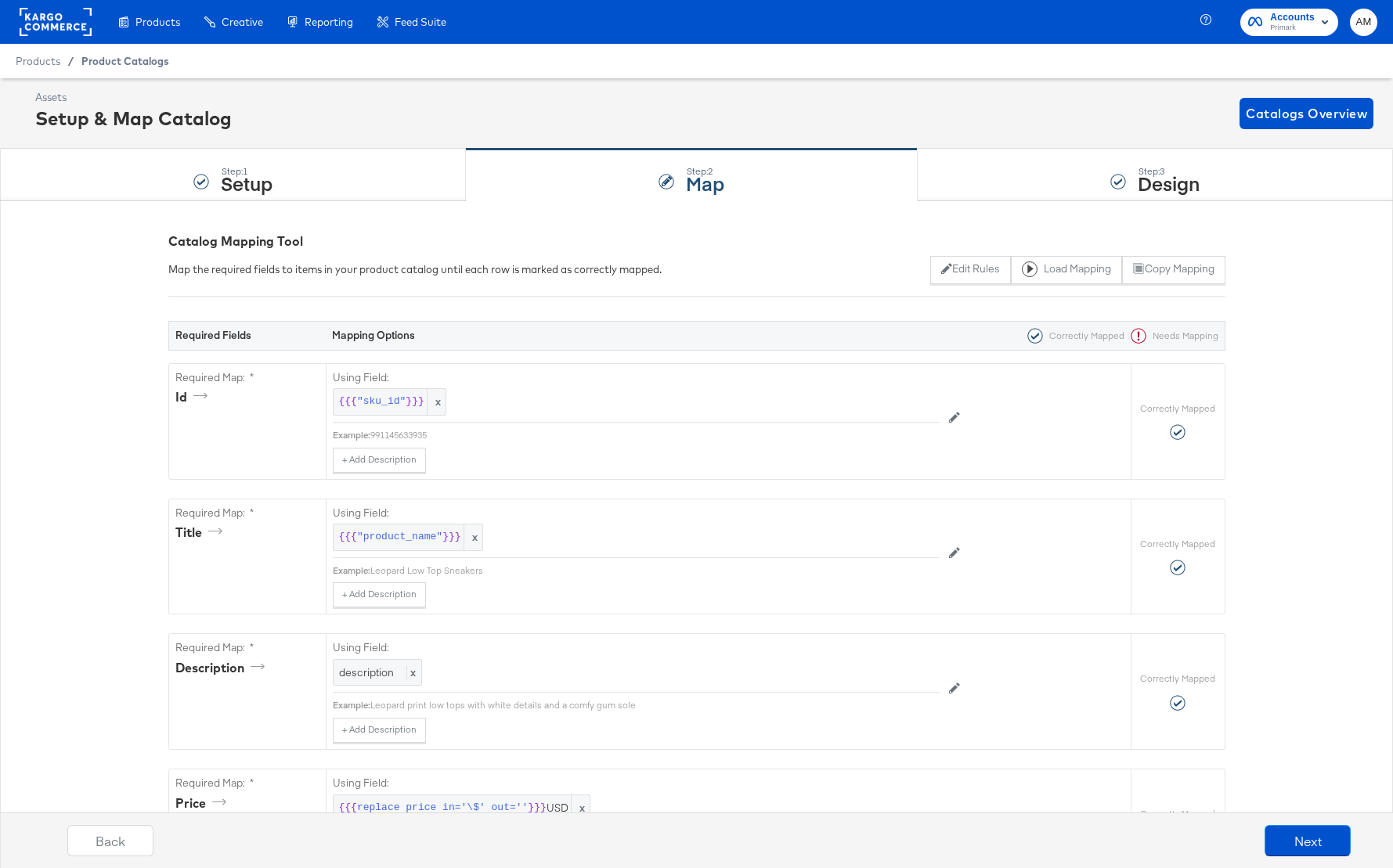
click at [116, 62] on span "Product Catalogs" at bounding box center [125, 60] width 88 height 13
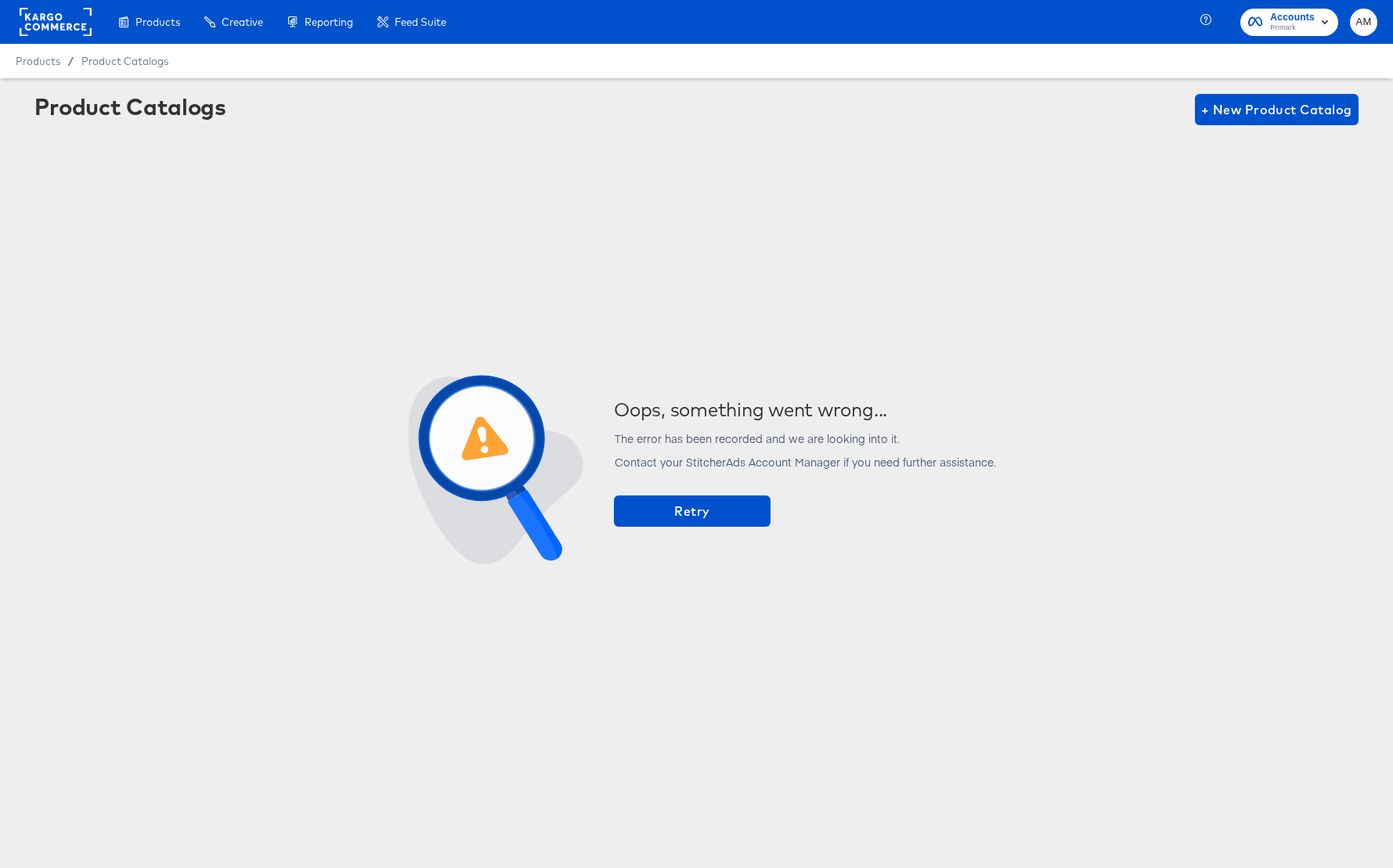
click at [135, 73] on div "Products / Product Catalogs" at bounding box center [696, 60] width 1393 height 35
click at [131, 62] on span "Product Catalogs" at bounding box center [125, 60] width 88 height 13
click at [131, 63] on span "Product Catalogs" at bounding box center [125, 60] width 88 height 13
click at [42, 17] on rect at bounding box center [55, 22] width 72 height 28
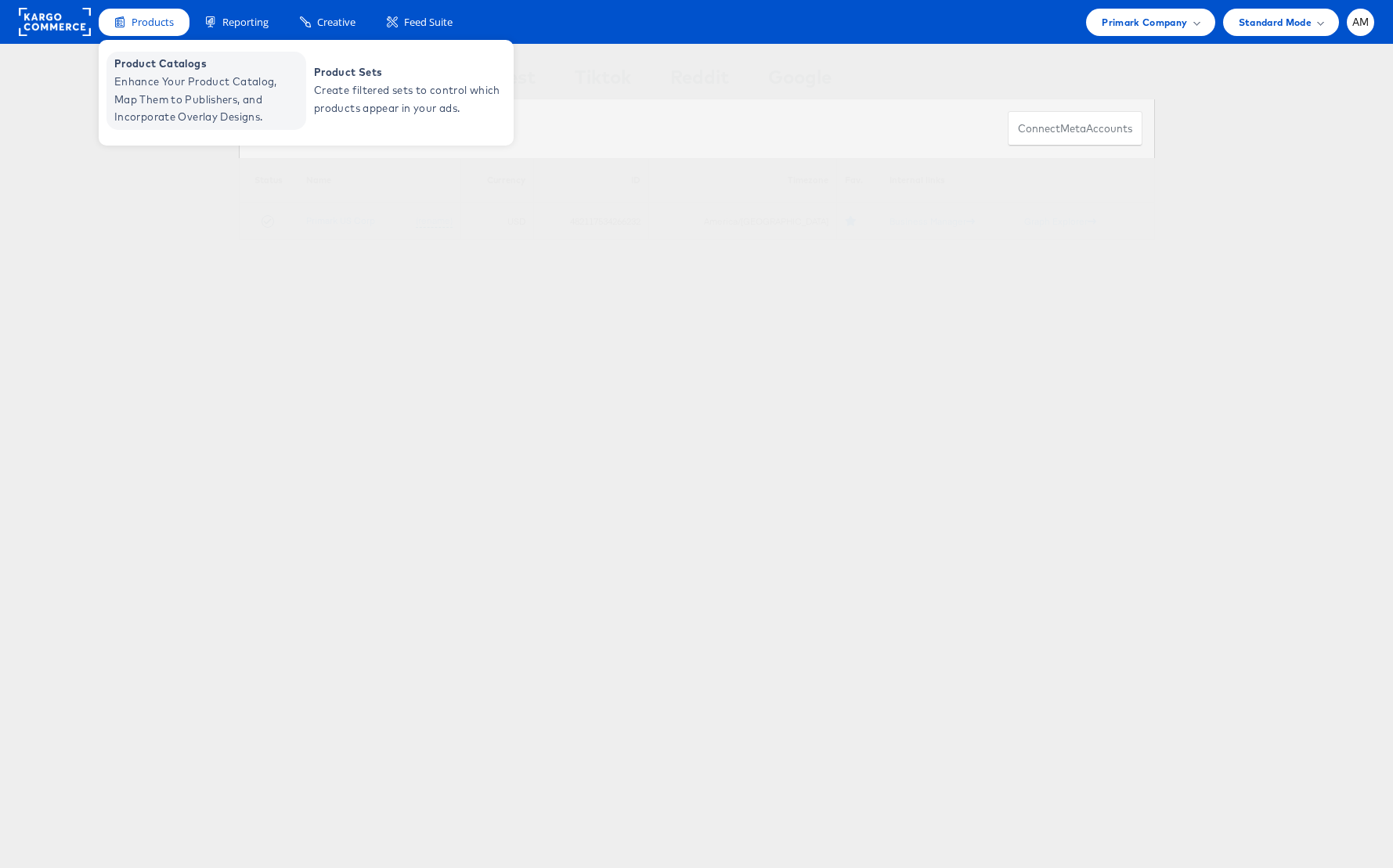
click at [184, 81] on span "Enhance Your Product Catalog, Map Them to Publishers, and Incorporate Overlay D…" at bounding box center [208, 100] width 188 height 53
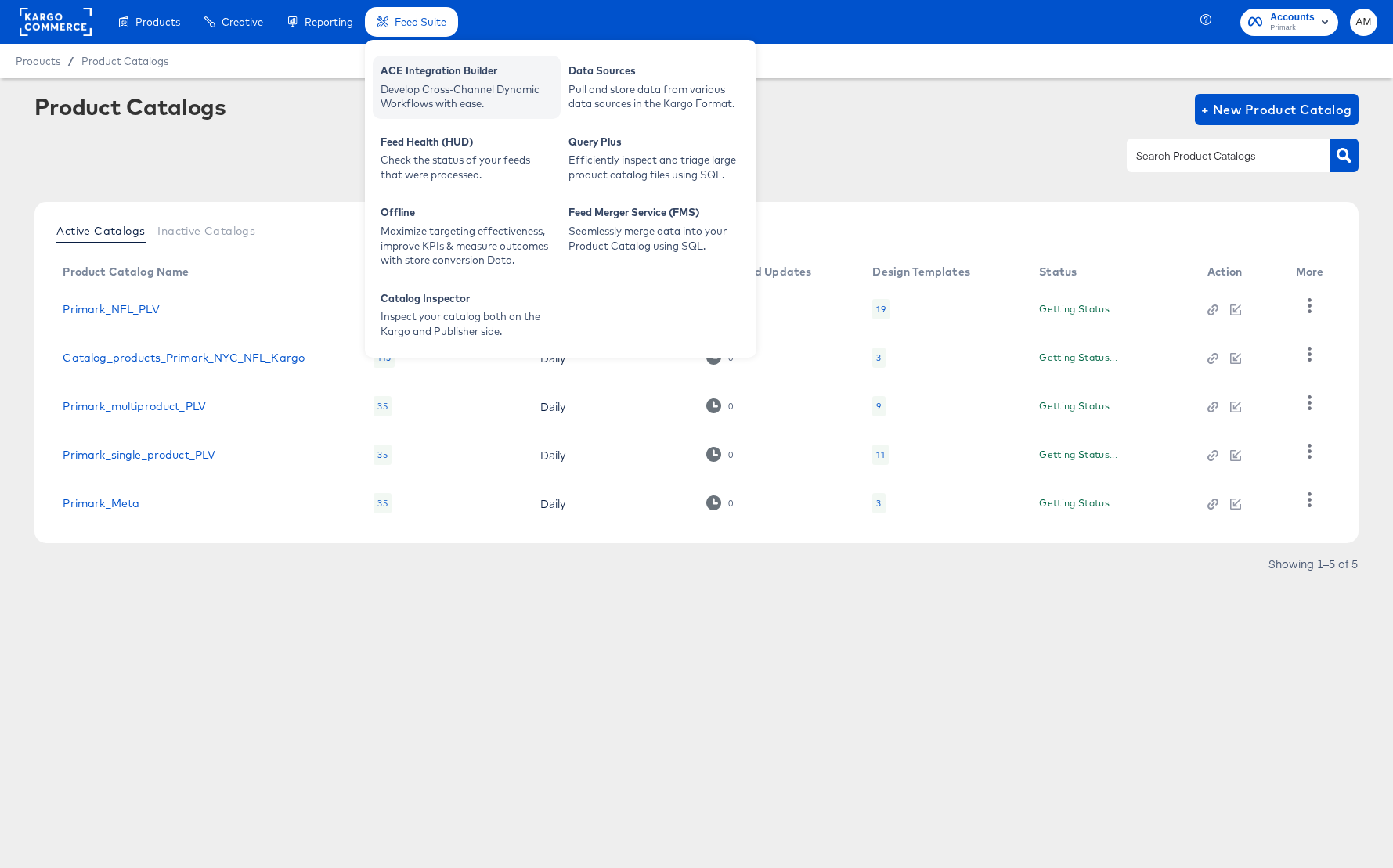
click at [418, 88] on div "Develop Cross-Channel Dynamic Workflows with ease." at bounding box center [466, 96] width 172 height 29
